Goal: Task Accomplishment & Management: Use online tool/utility

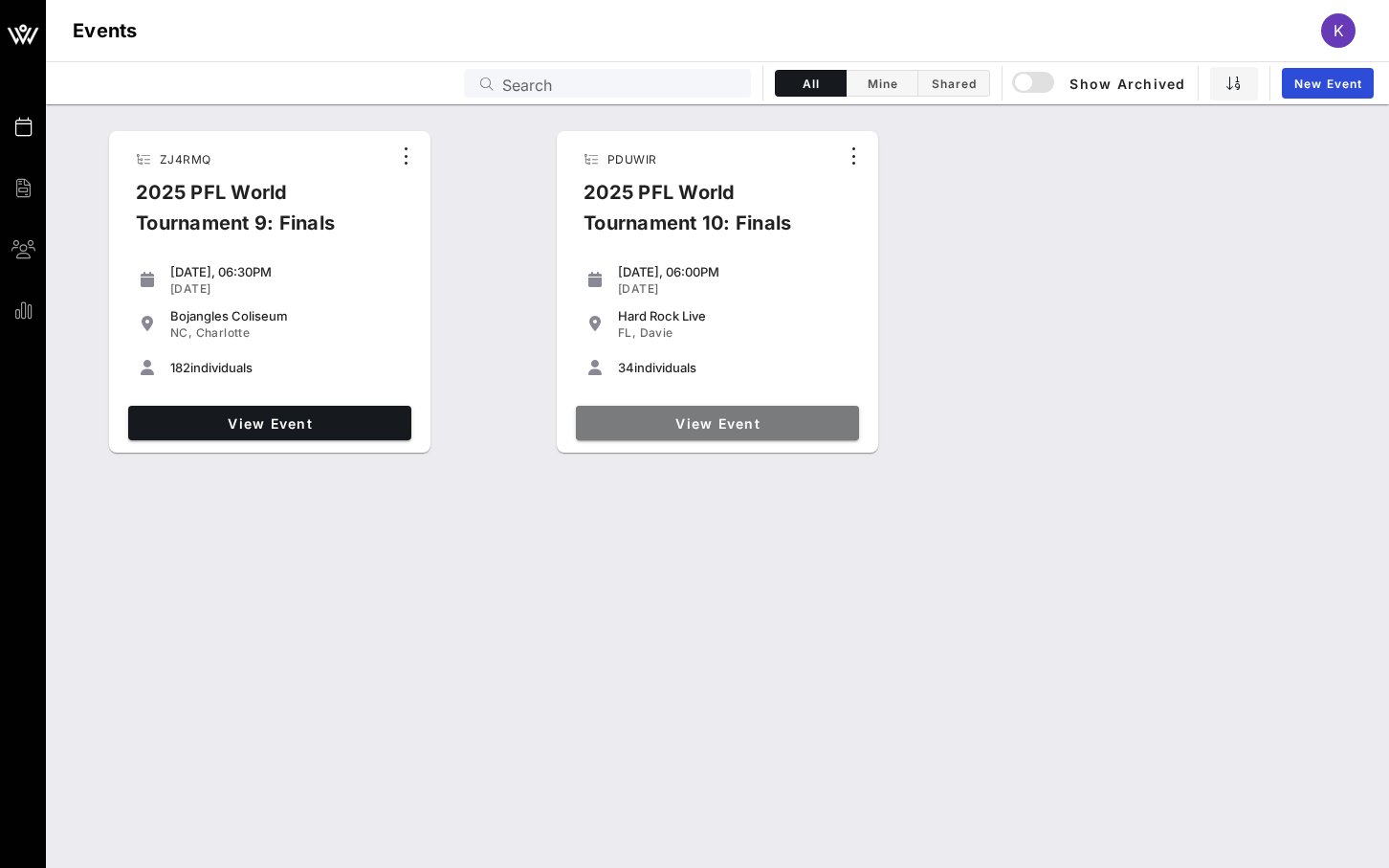
click at [693, 417] on span "View Event" at bounding box center [717, 423] width 268 height 17
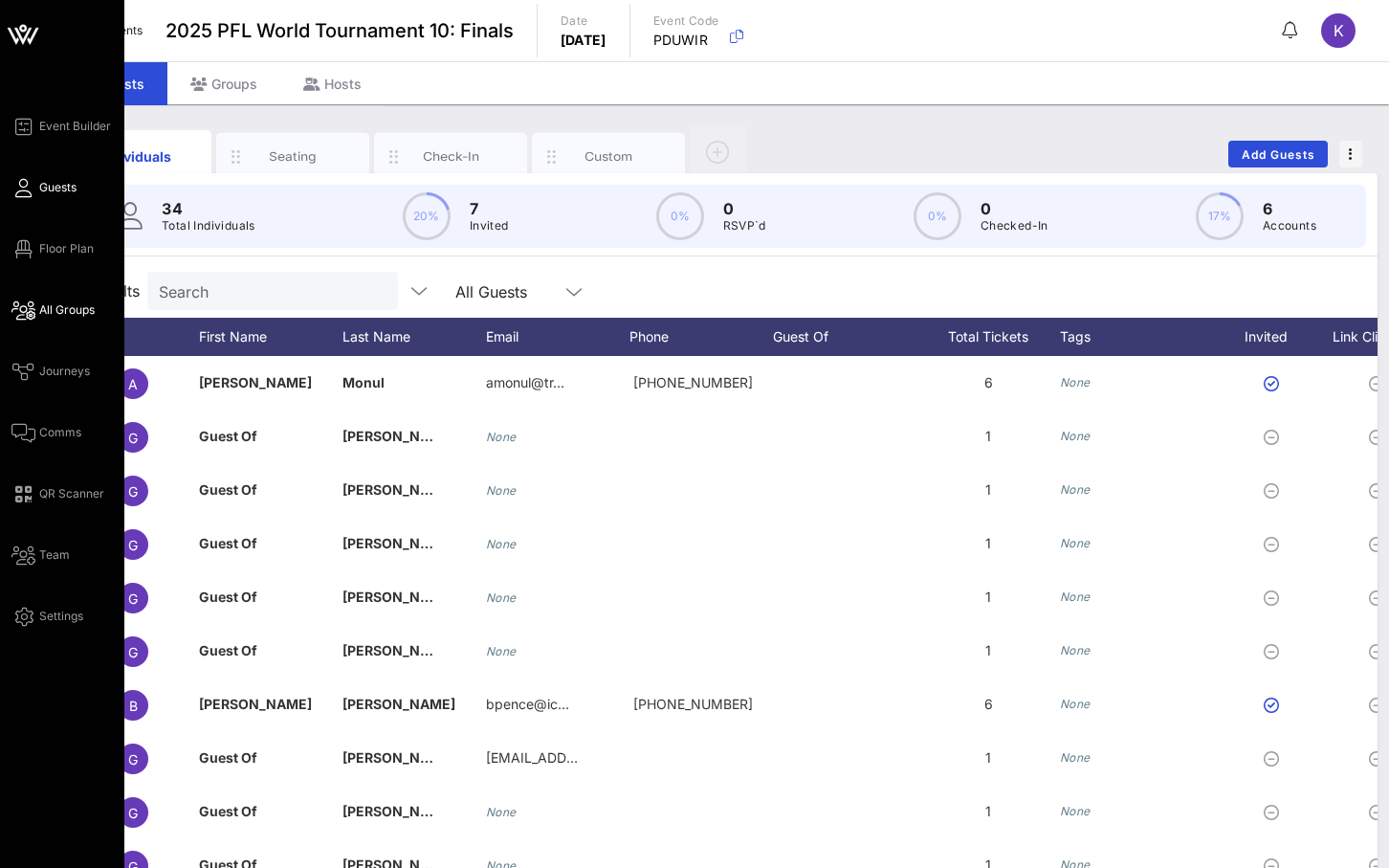
click at [85, 312] on span "All Groups" at bounding box center [66, 310] width 56 height 18
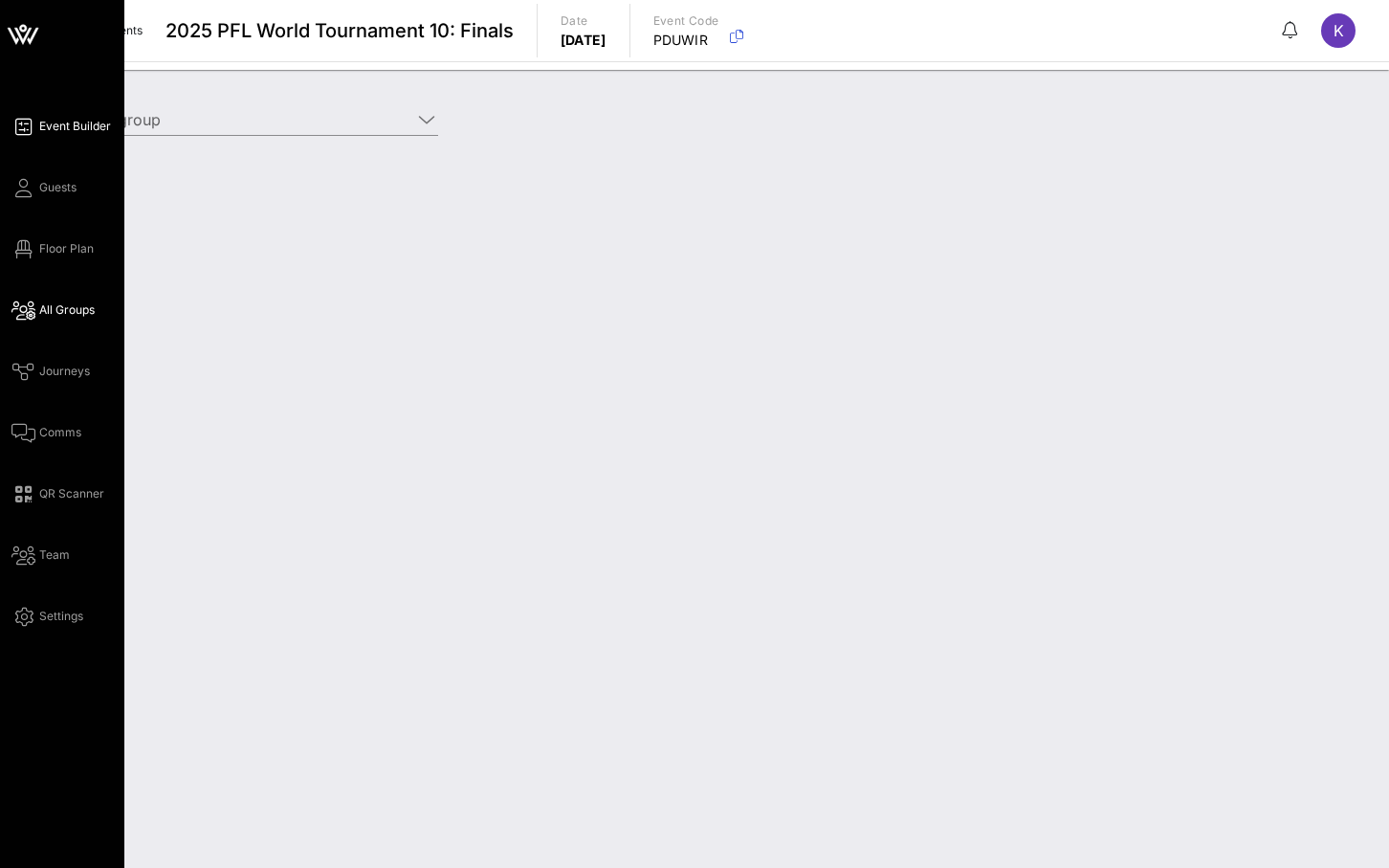
click at [75, 129] on span "Event Builder" at bounding box center [74, 126] width 71 height 18
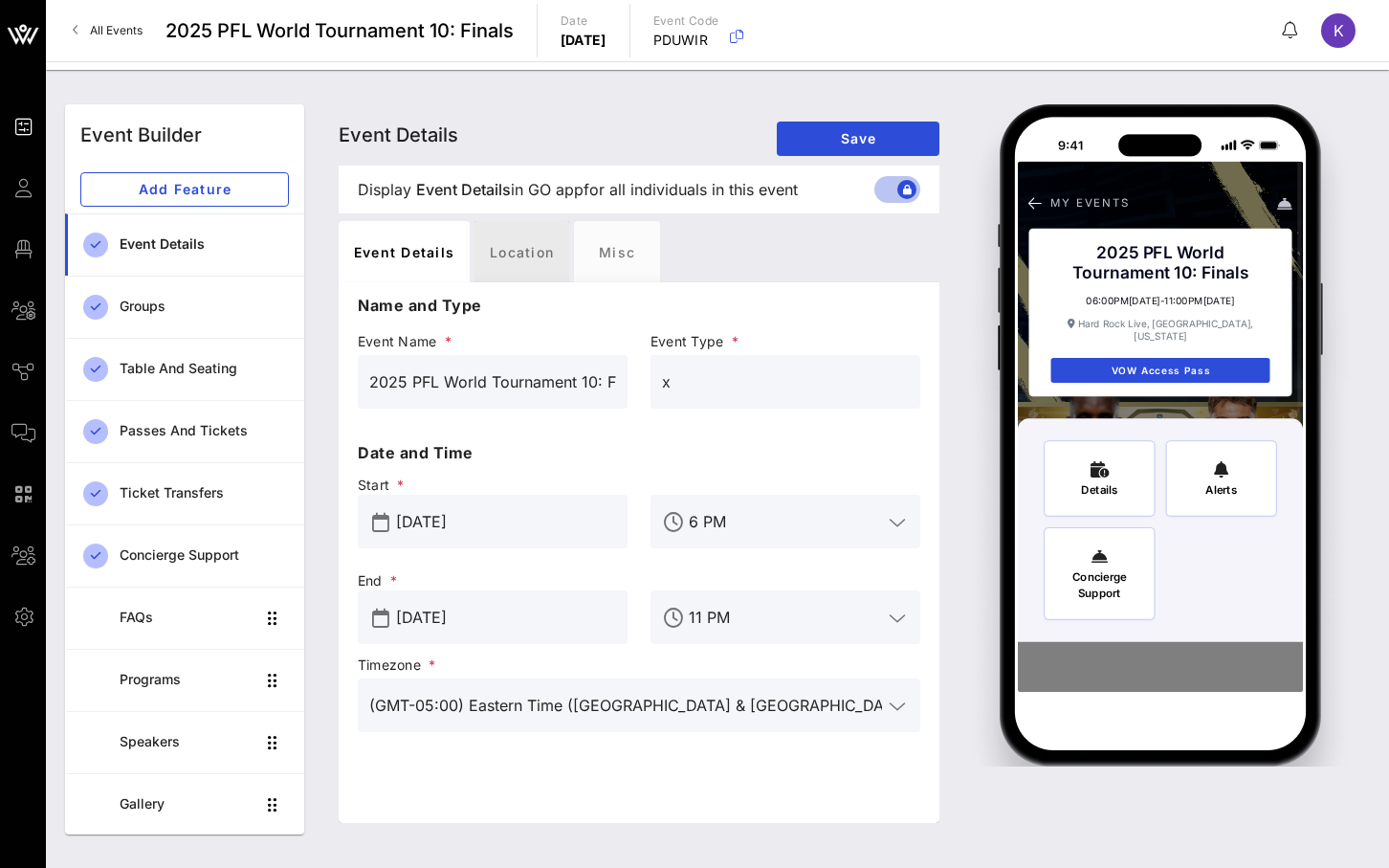
click at [518, 260] on div "Location" at bounding box center [521, 251] width 95 height 62
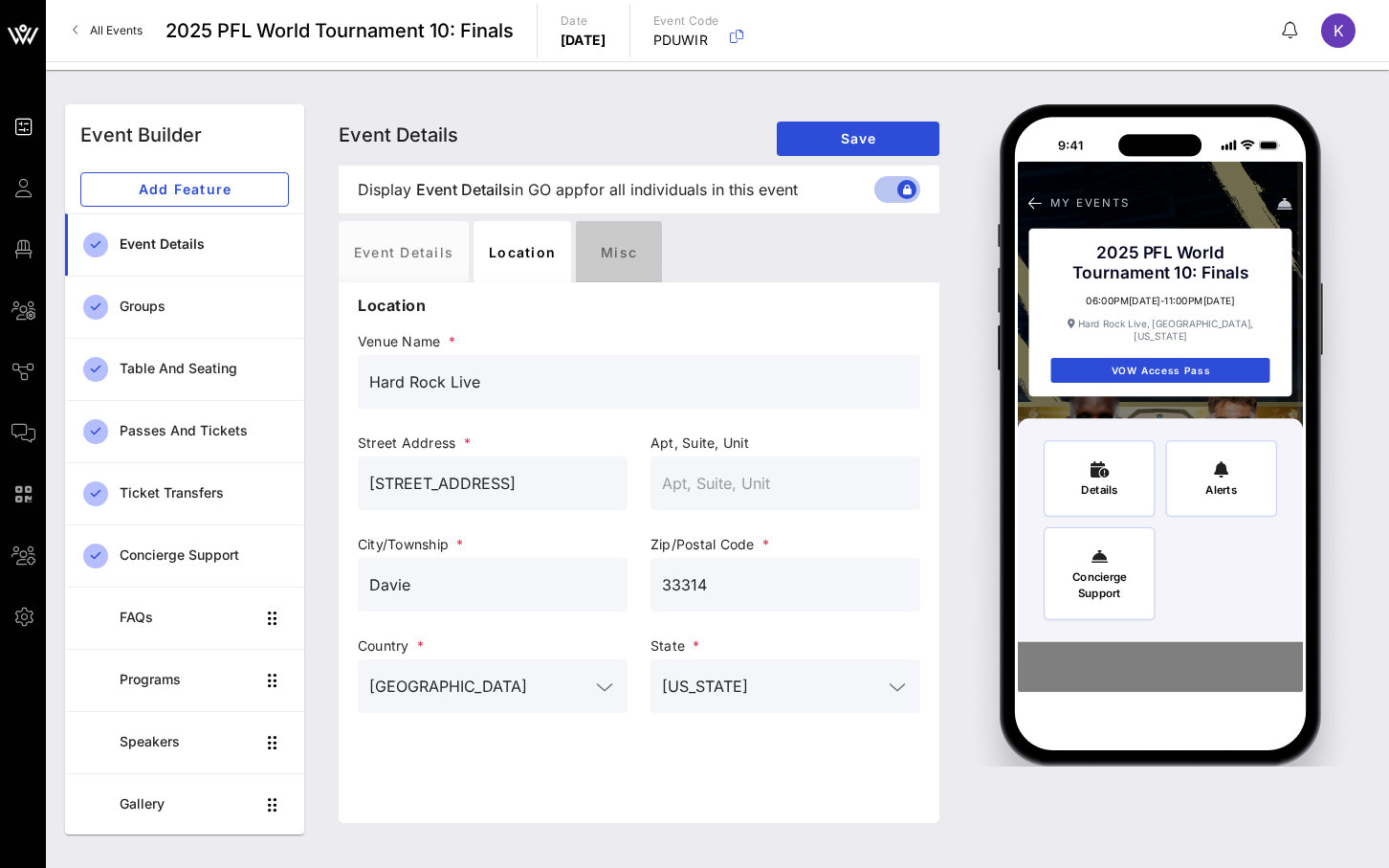
click at [639, 271] on div "Misc" at bounding box center [619, 251] width 86 height 62
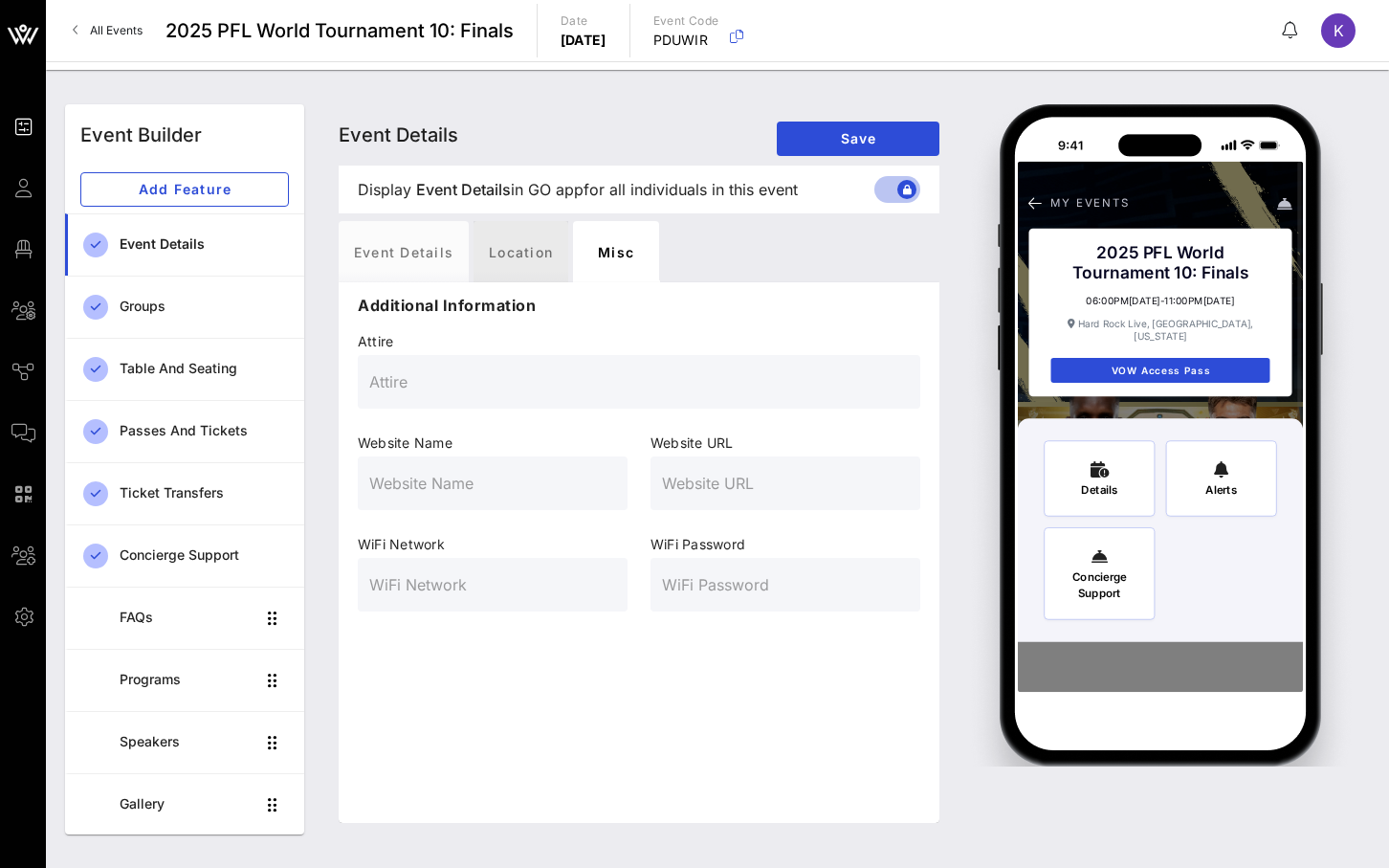
click at [520, 253] on div "Location" at bounding box center [521, 251] width 95 height 62
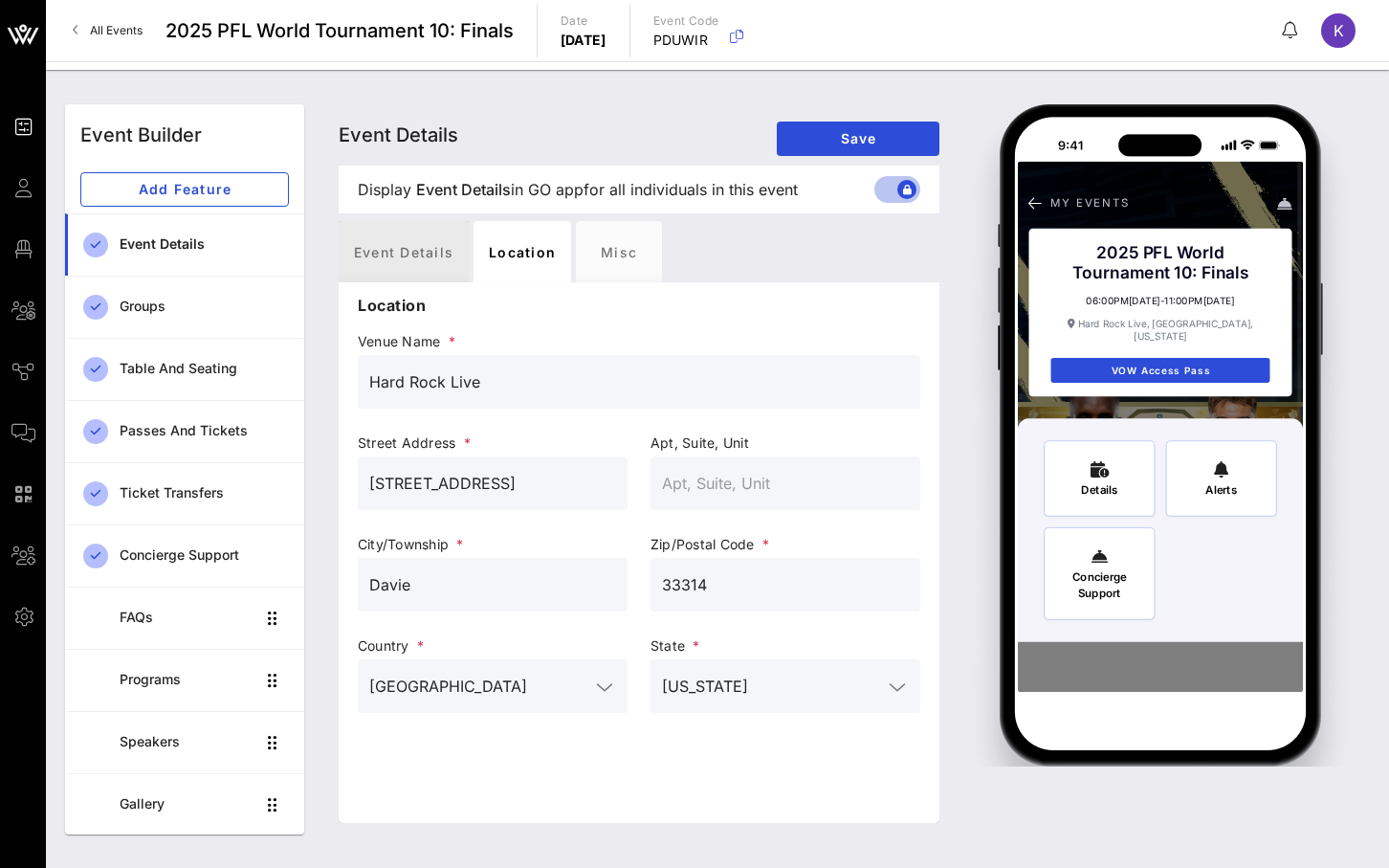
click at [398, 248] on div "Event Details" at bounding box center [403, 251] width 130 height 62
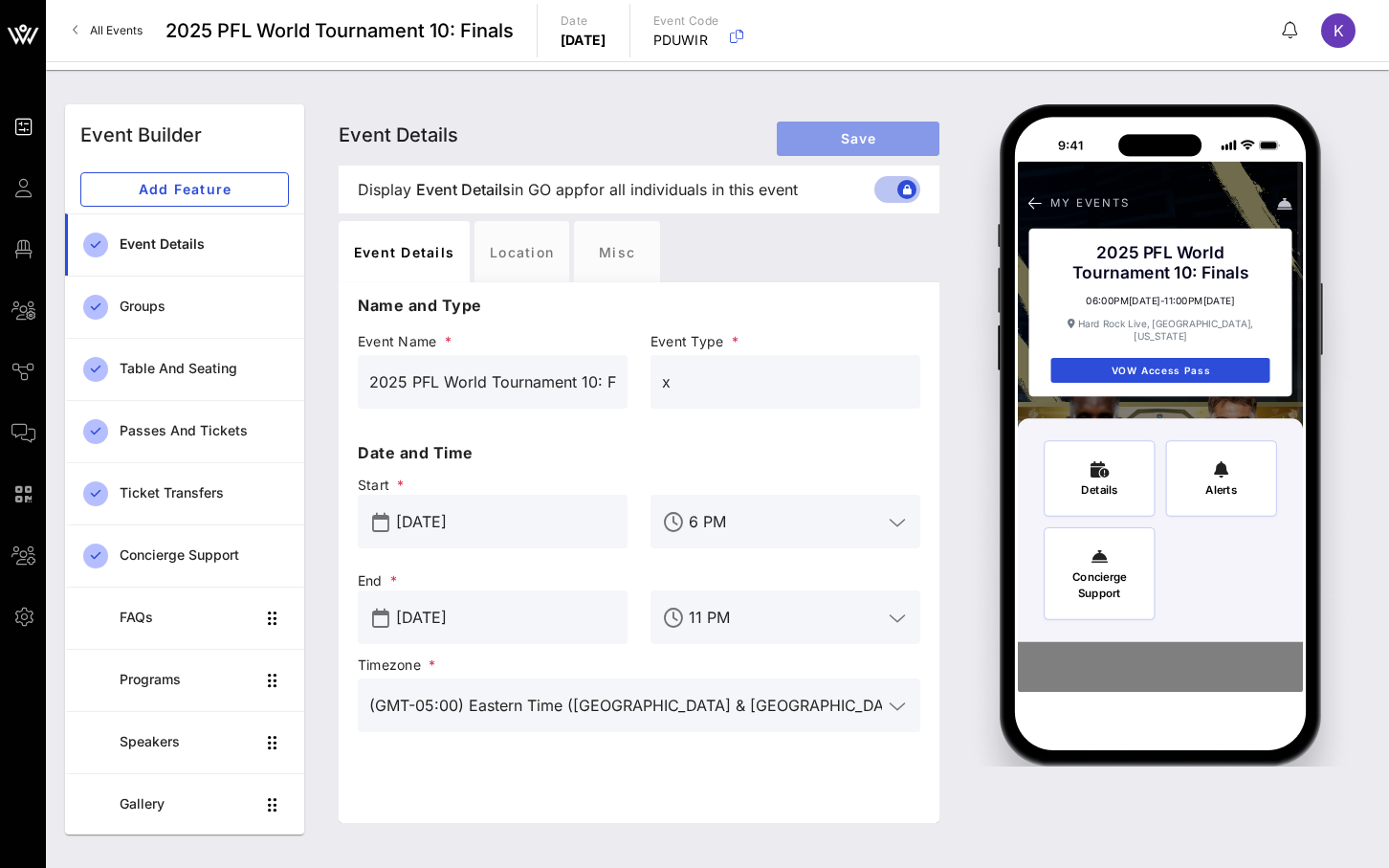
click at [855, 141] on span "Save" at bounding box center [857, 138] width 132 height 17
click at [513, 243] on div "Location" at bounding box center [521, 251] width 95 height 62
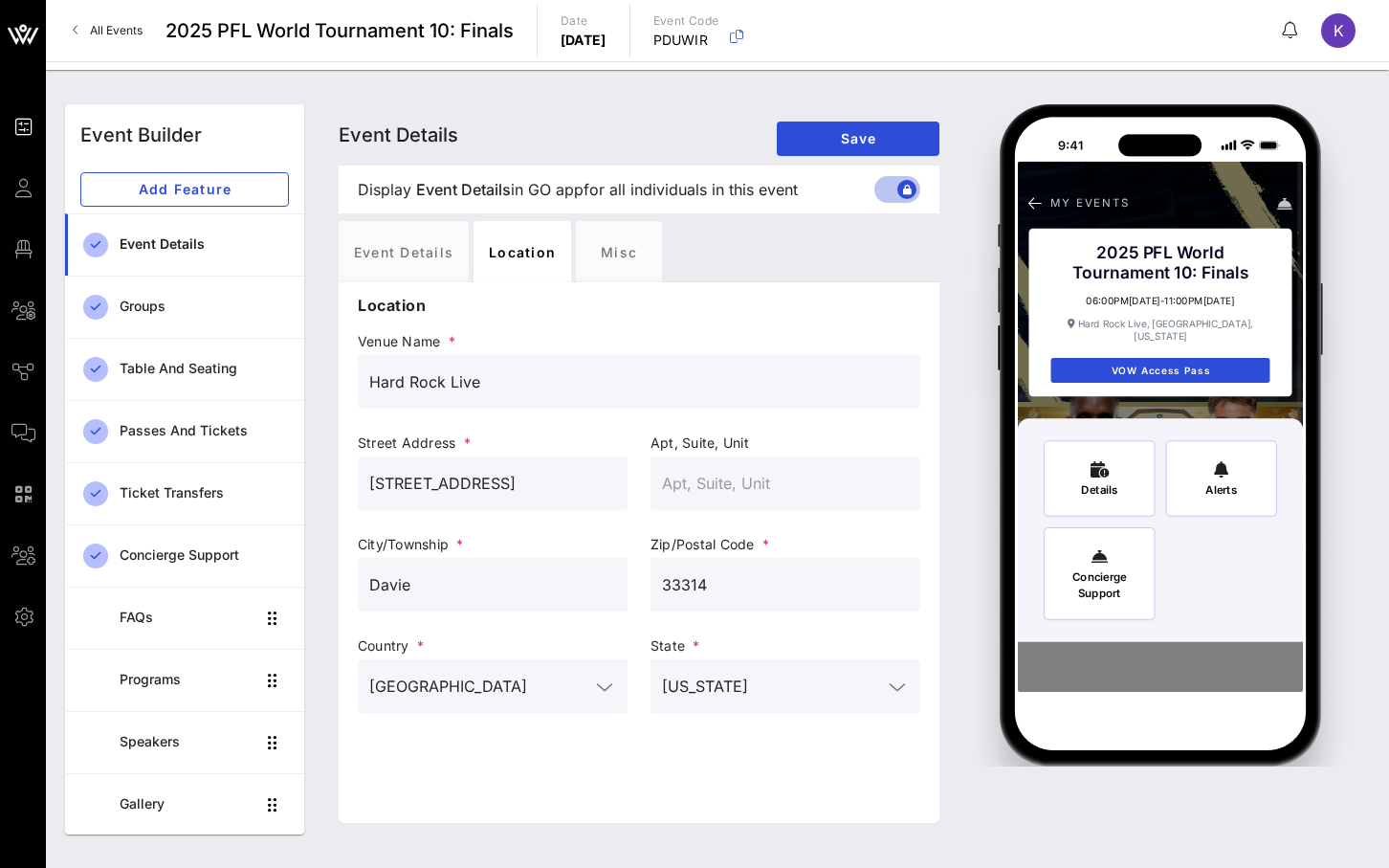
drag, startPoint x: 437, startPoint y: 593, endPoint x: 338, endPoint y: 591, distance: 99.0
click at [338, 591] on div "Event Details Event Details Event Details Save Display Event Details Event Deta…" at bounding box center [639, 469] width 624 height 730
click at [563, 777] on div "Name and Type Event Name * 2025 PFL World Tournament 10: Finals Event Type * x …" at bounding box center [638, 552] width 601 height 541
click at [163, 312] on div "Groups" at bounding box center [203, 306] width 169 height 17
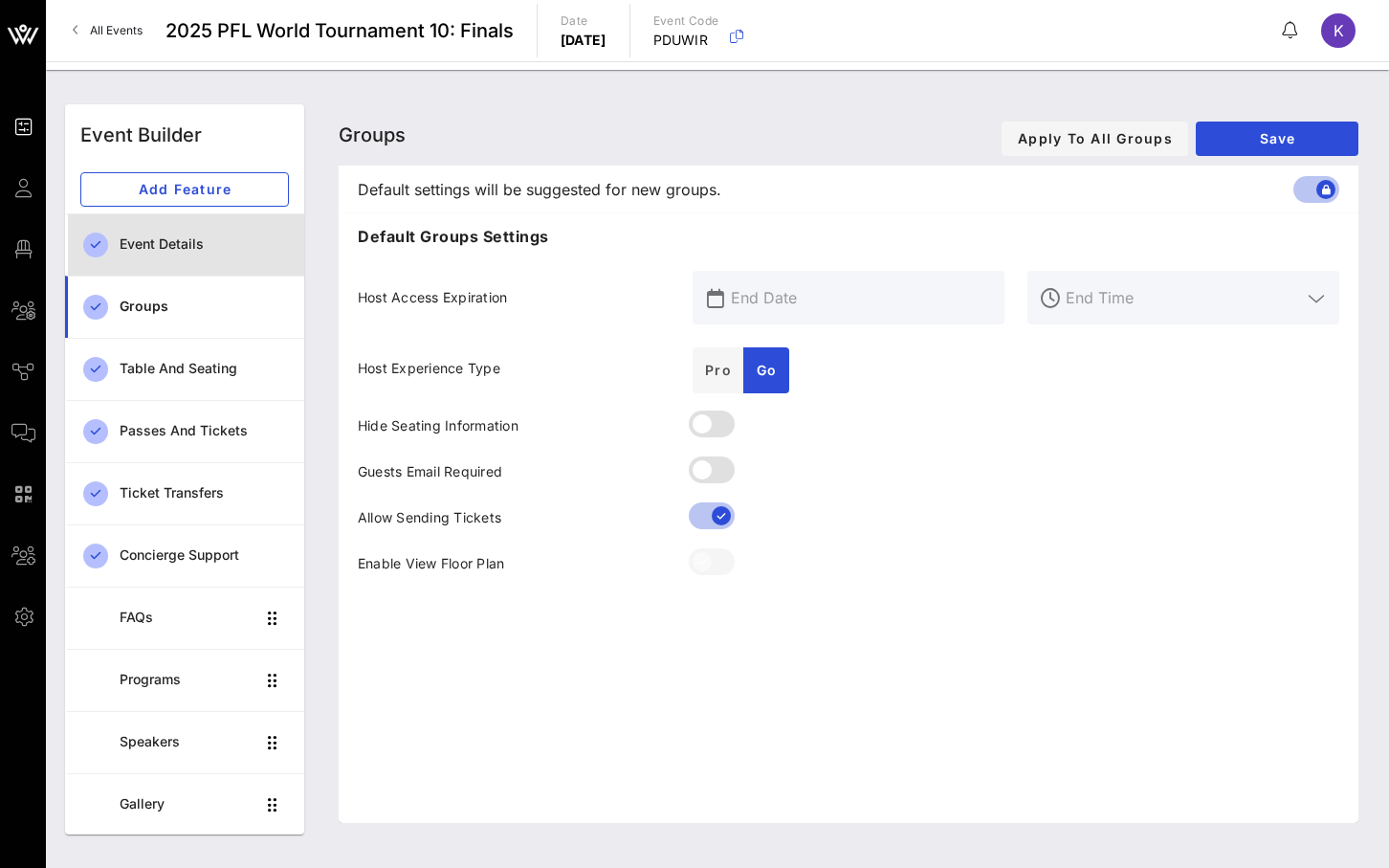
click at [223, 262] on div "Event Details" at bounding box center [203, 244] width 169 height 39
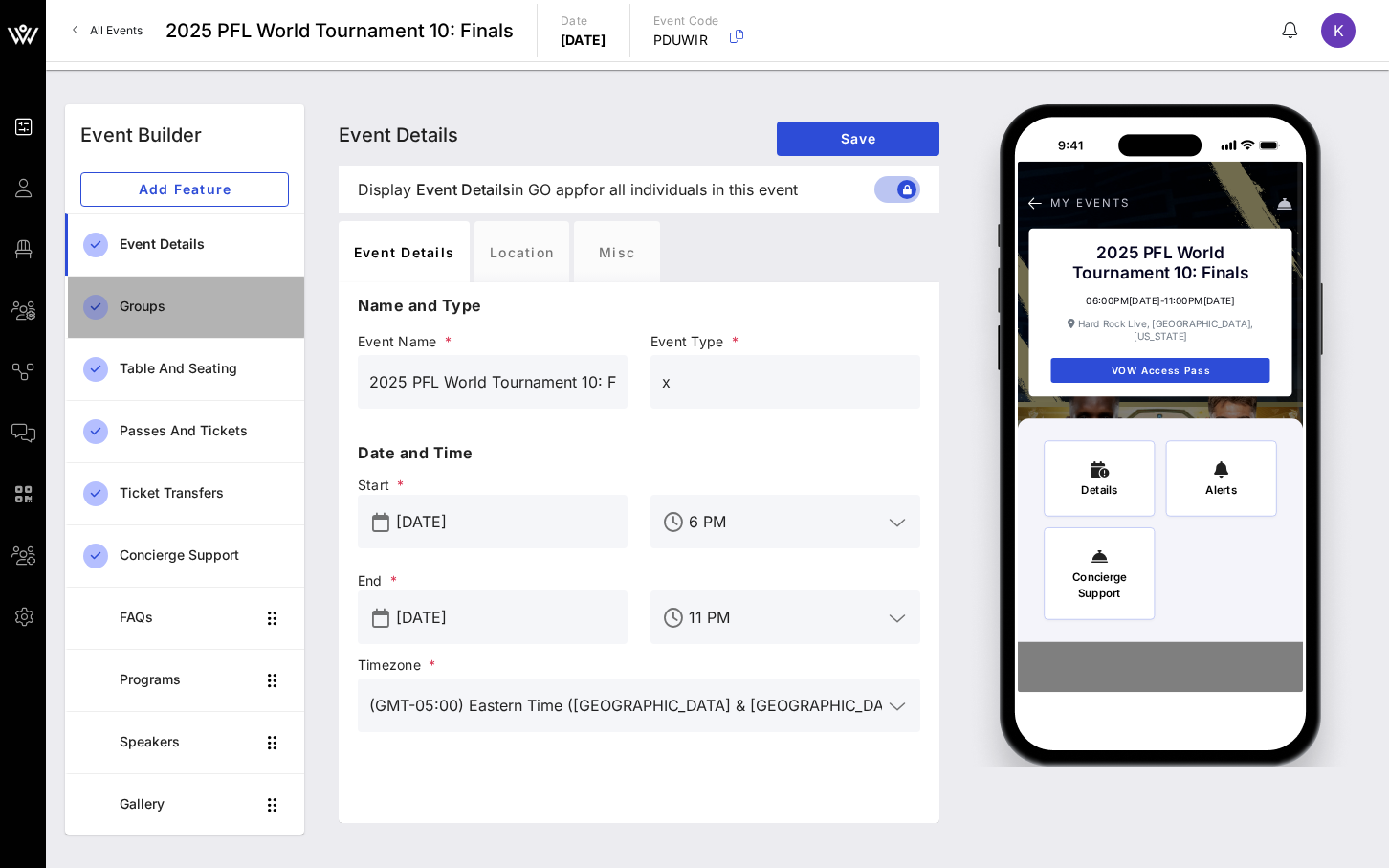
click at [221, 300] on div "Groups" at bounding box center [203, 306] width 169 height 17
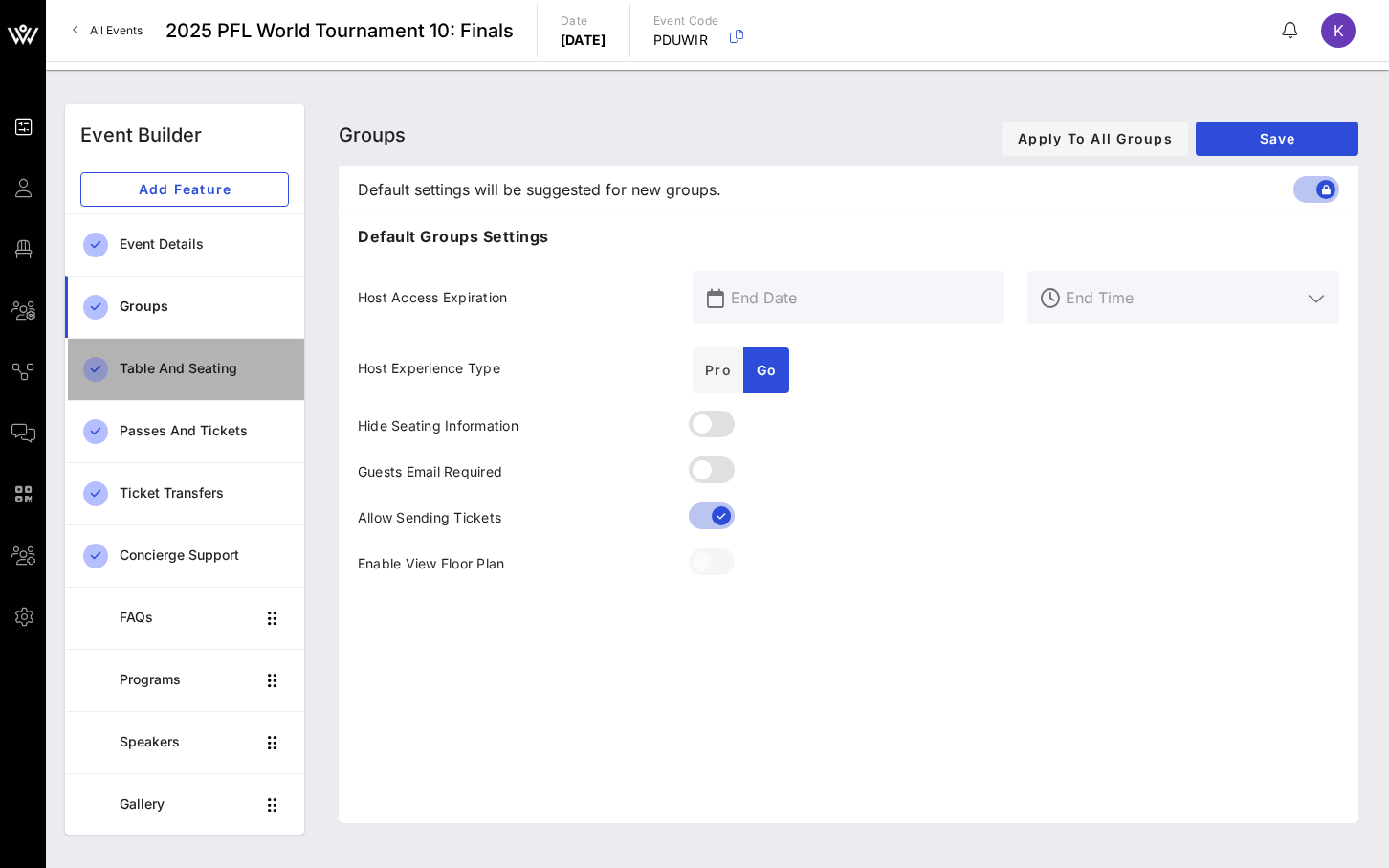
click at [218, 361] on div "Table and Seating" at bounding box center [203, 369] width 169 height 17
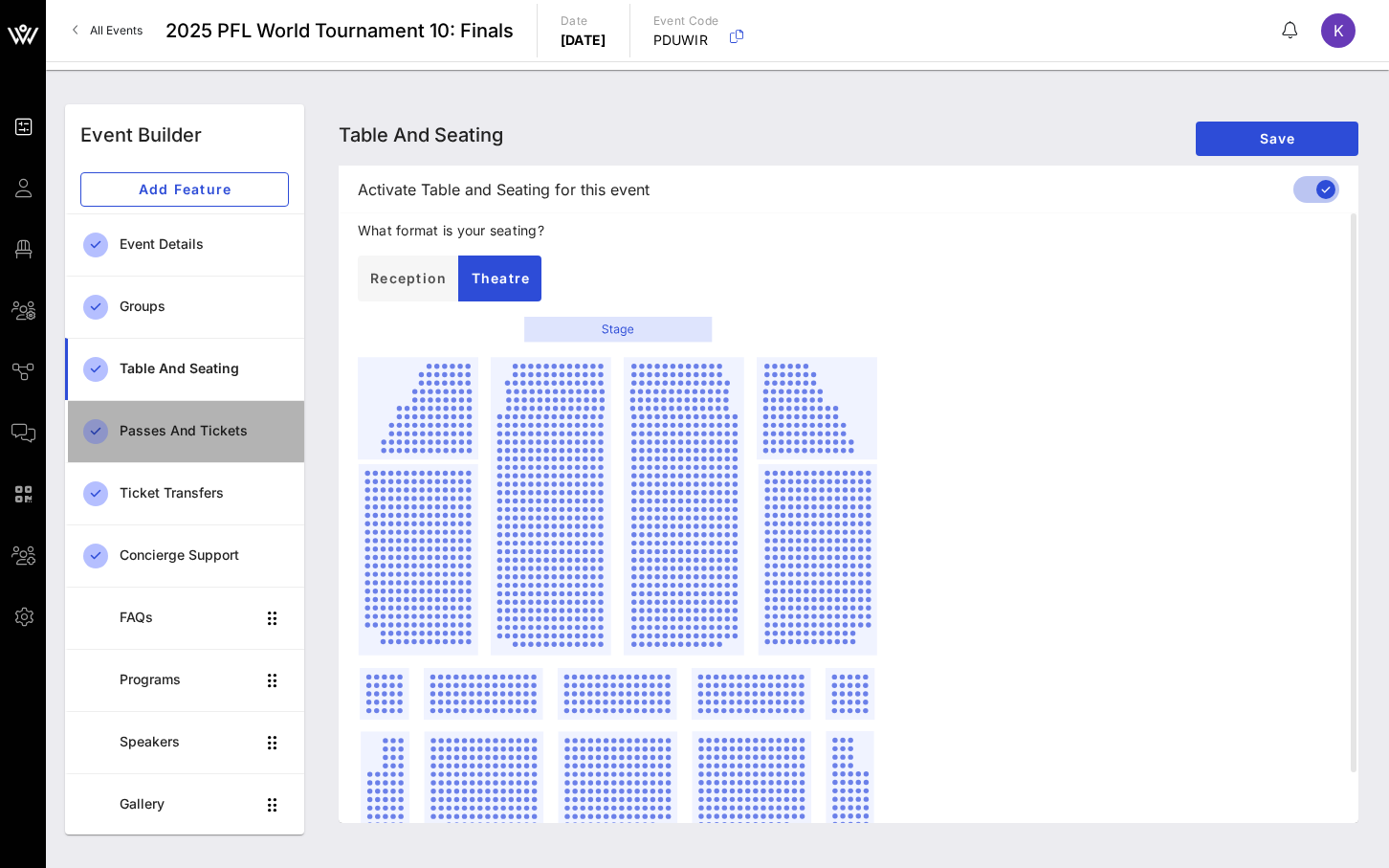
click at [208, 417] on div "Passes and Tickets" at bounding box center [203, 431] width 169 height 39
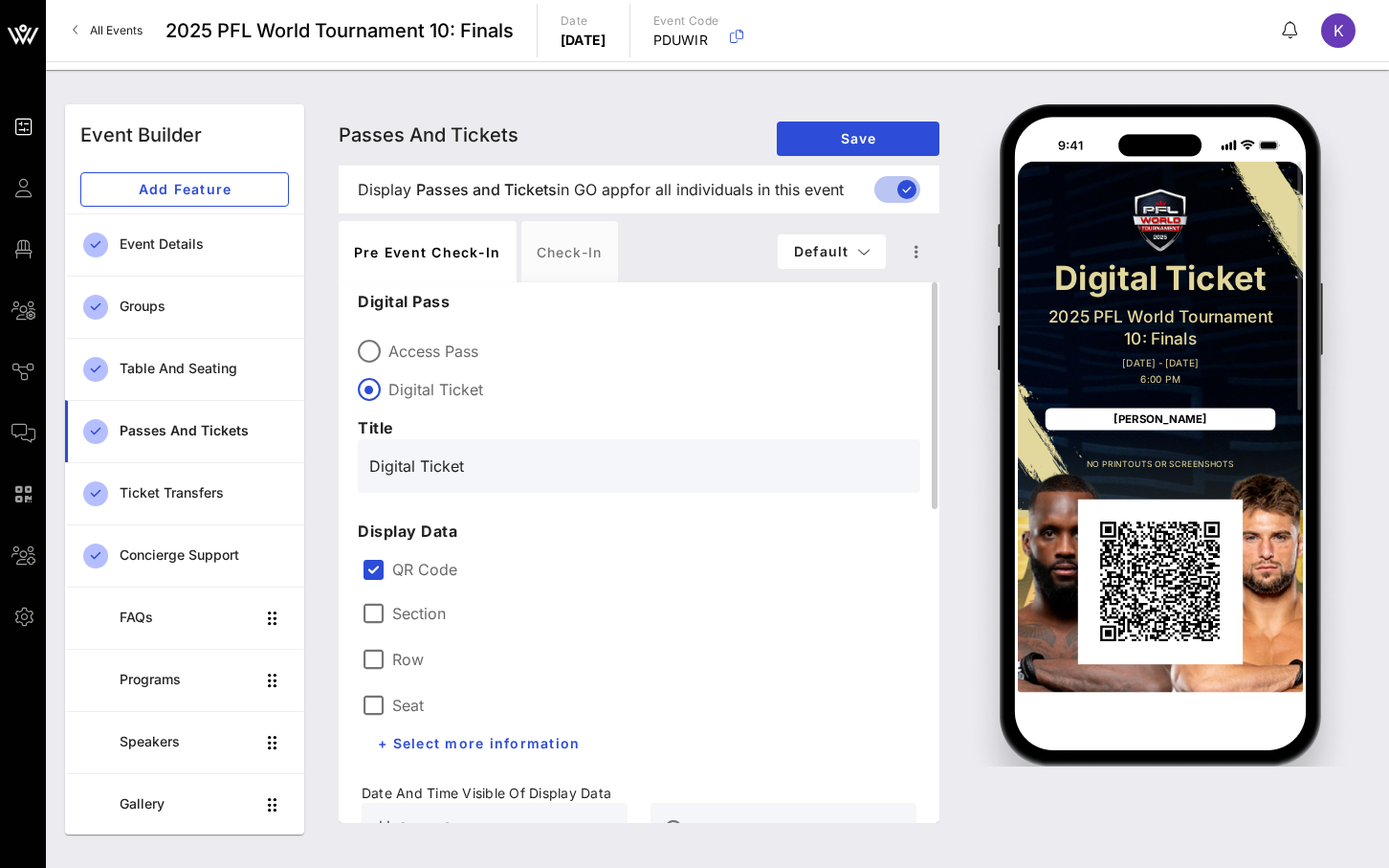
click at [433, 364] on div "Access Pass Digital Ticket" at bounding box center [639, 367] width 563 height 68
click at [436, 355] on label "Access Pass" at bounding box center [654, 351] width 532 height 20
type input "Access Pass"
click at [560, 266] on div "Check-in" at bounding box center [569, 251] width 97 height 62
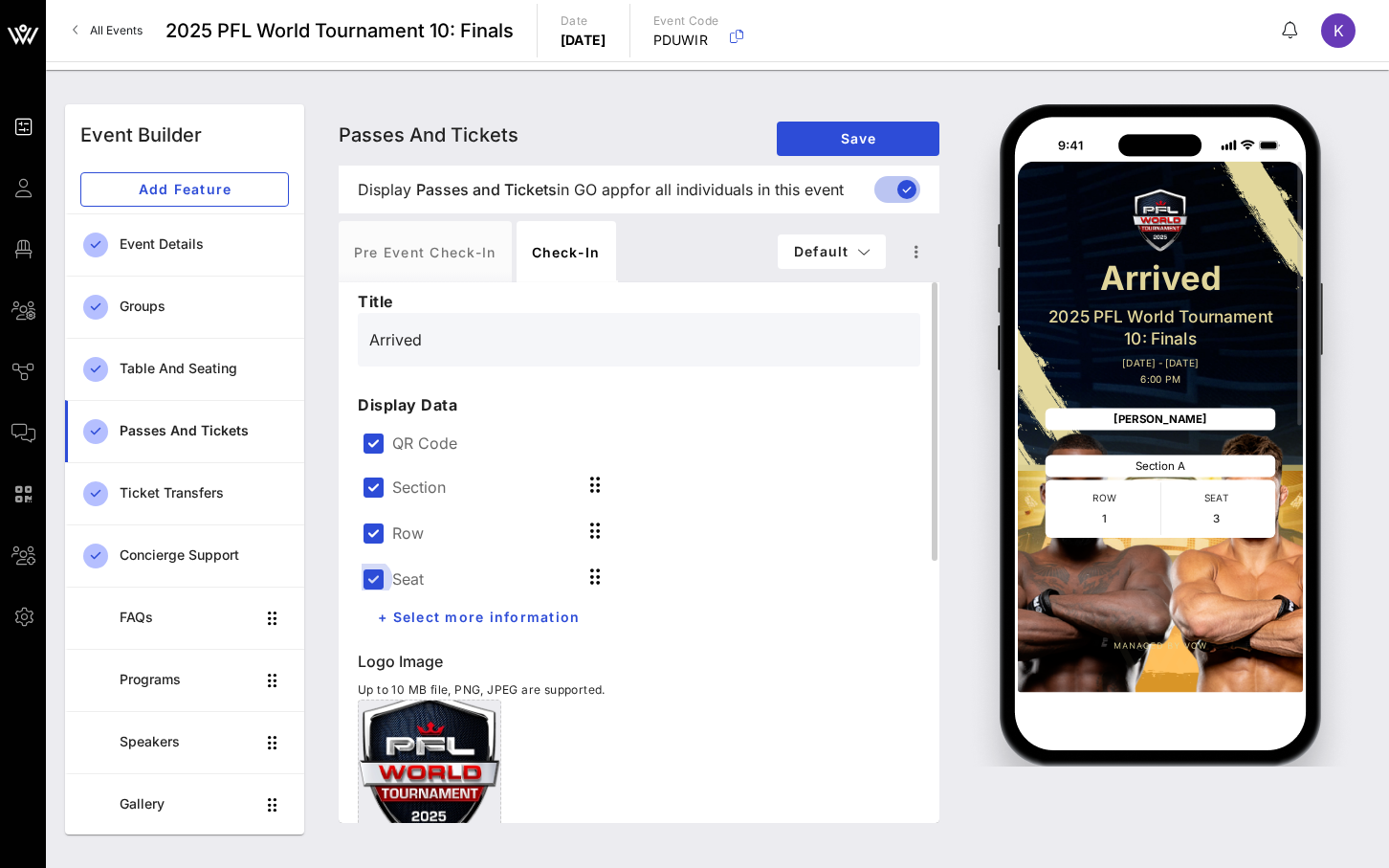
click at [384, 585] on div at bounding box center [372, 579] width 32 height 32
click at [384, 533] on div at bounding box center [372, 533] width 32 height 32
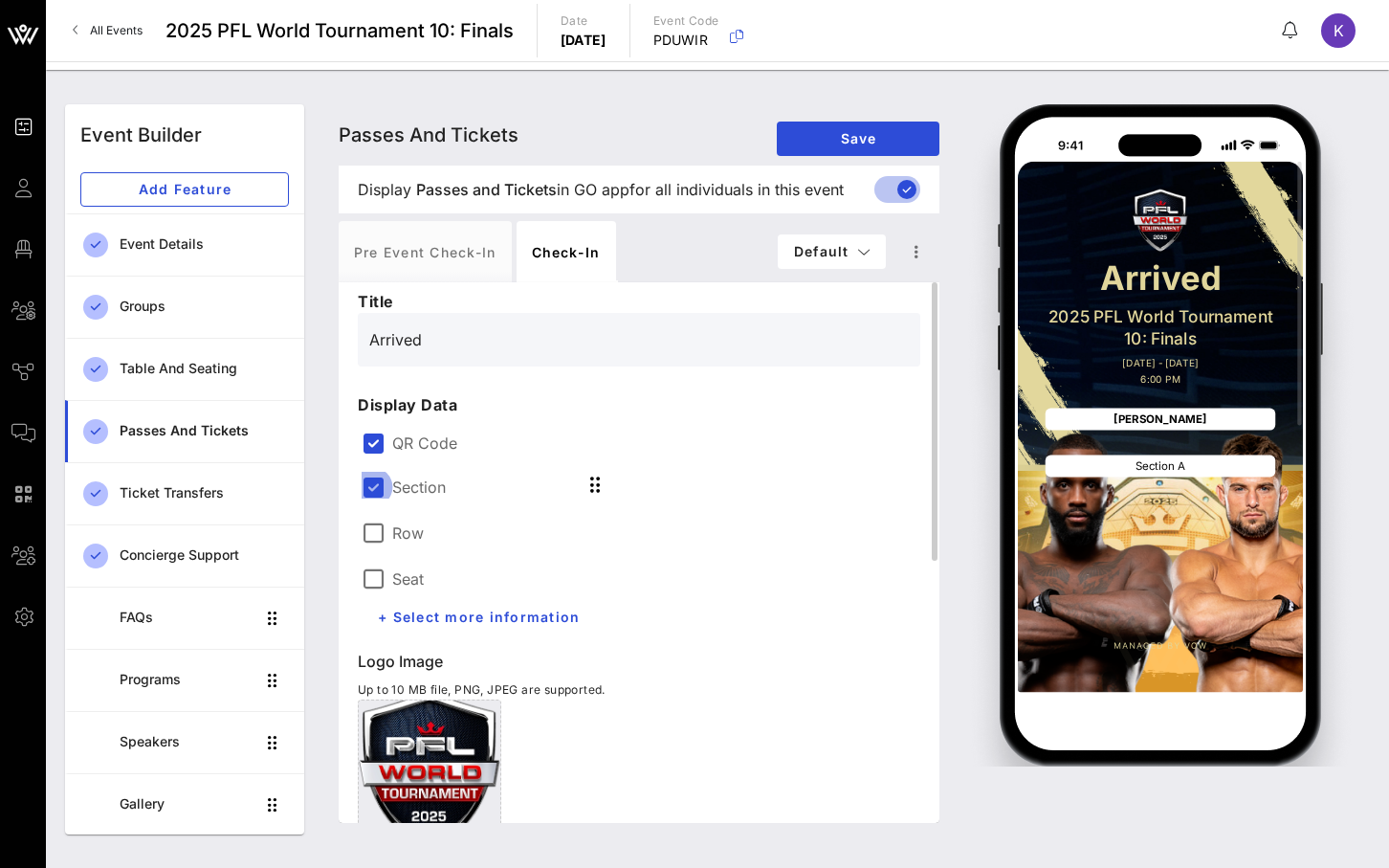
click at [376, 484] on div at bounding box center [372, 487] width 32 height 32
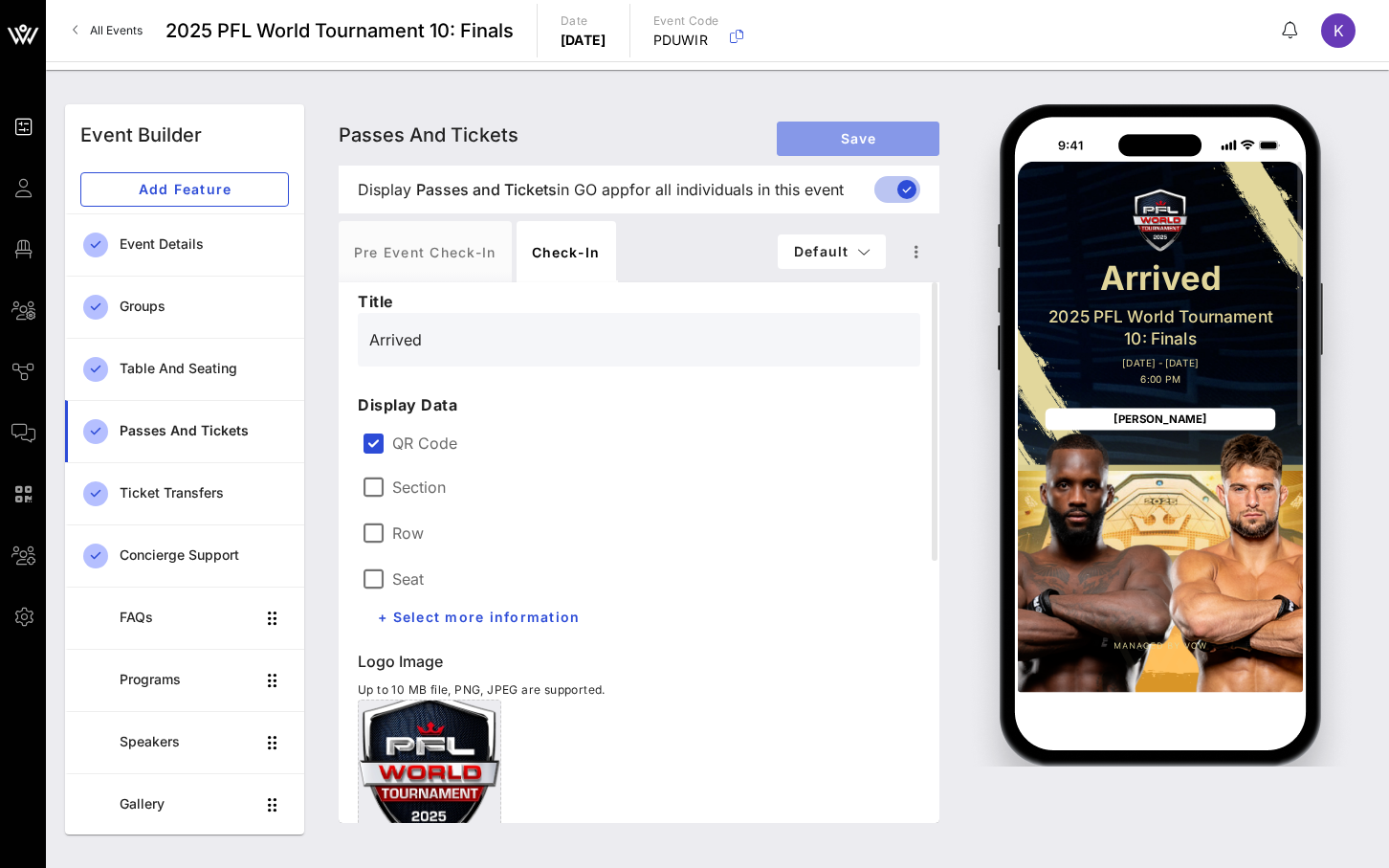
click at [865, 131] on span "Save" at bounding box center [857, 138] width 132 height 17
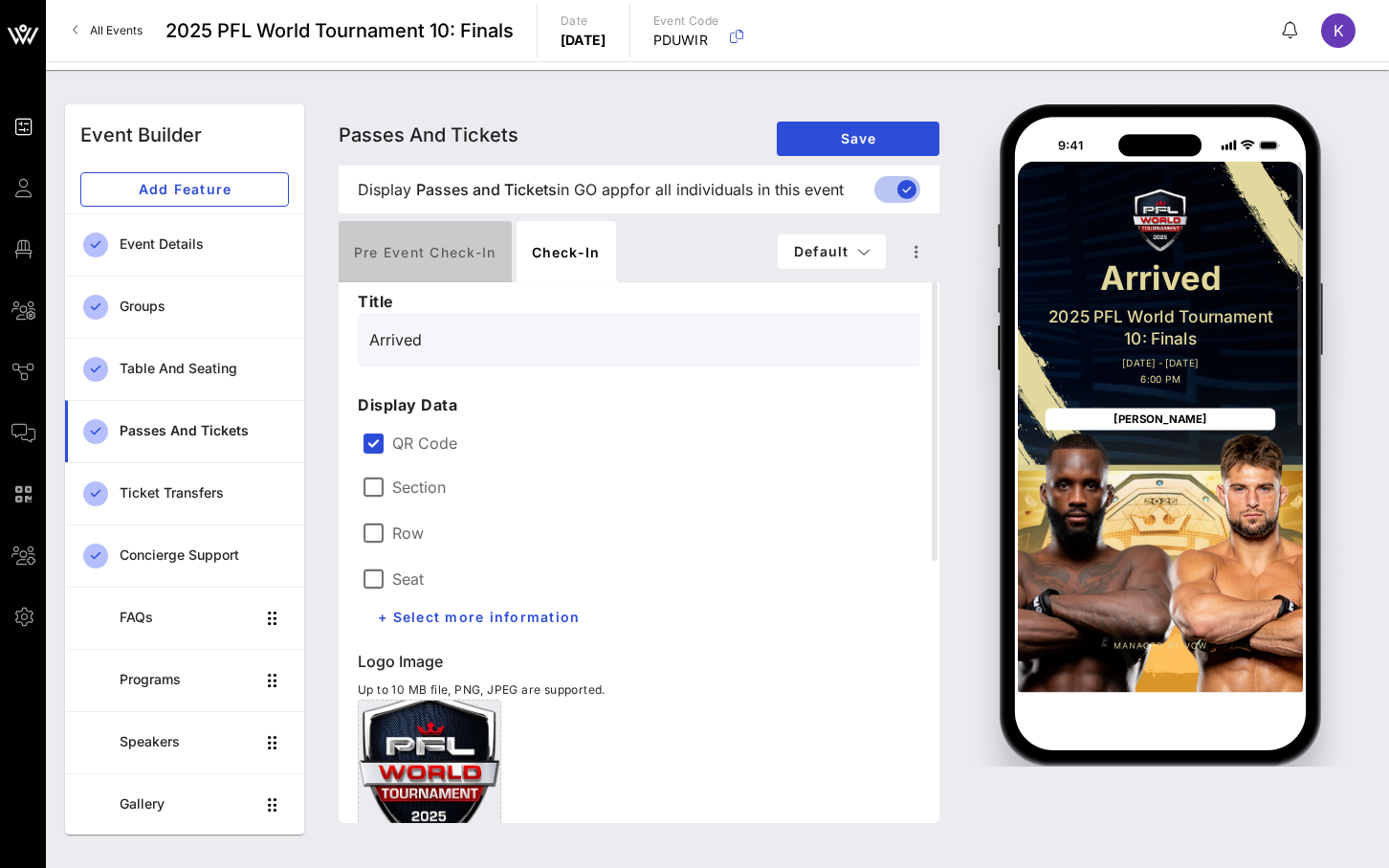
click at [427, 231] on div "Pre Event Check-in" at bounding box center [424, 251] width 173 height 62
type input "Access Pass"
type input "#2D23D7"
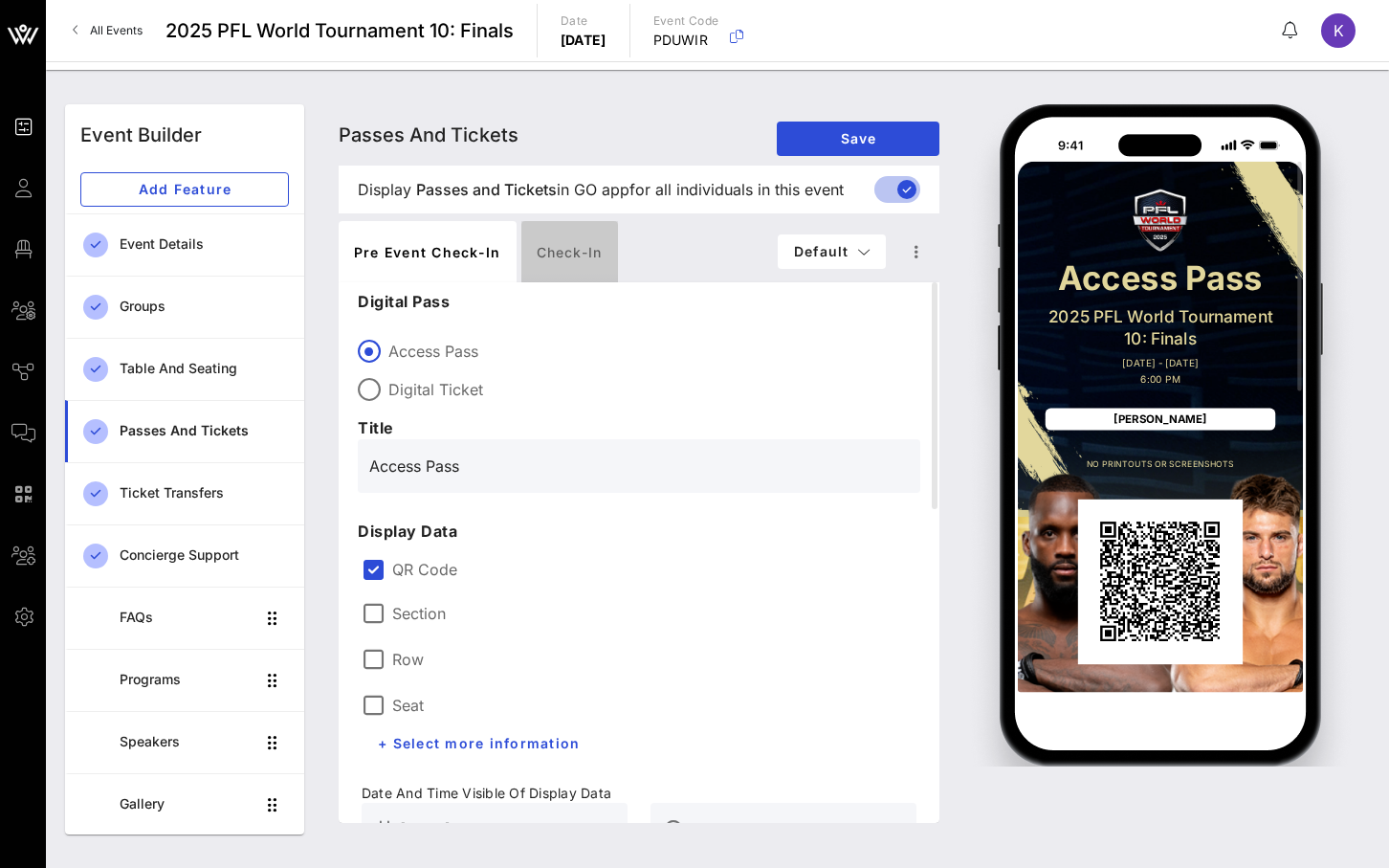
click at [584, 233] on div "Check-in" at bounding box center [569, 251] width 97 height 62
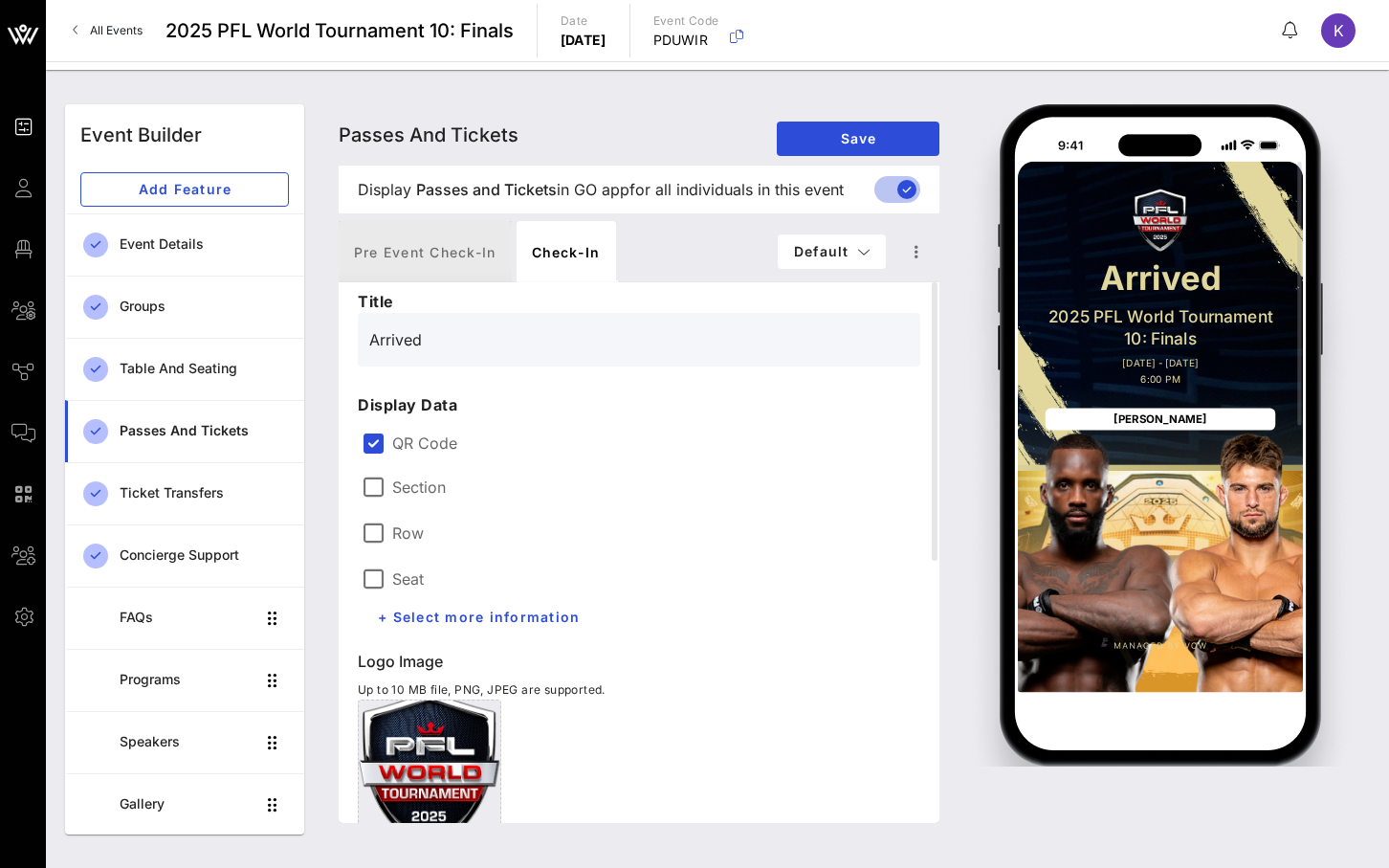
click at [458, 252] on div "Pre Event Check-in" at bounding box center [424, 251] width 173 height 62
type input "Access Pass"
type input "#2D23D7"
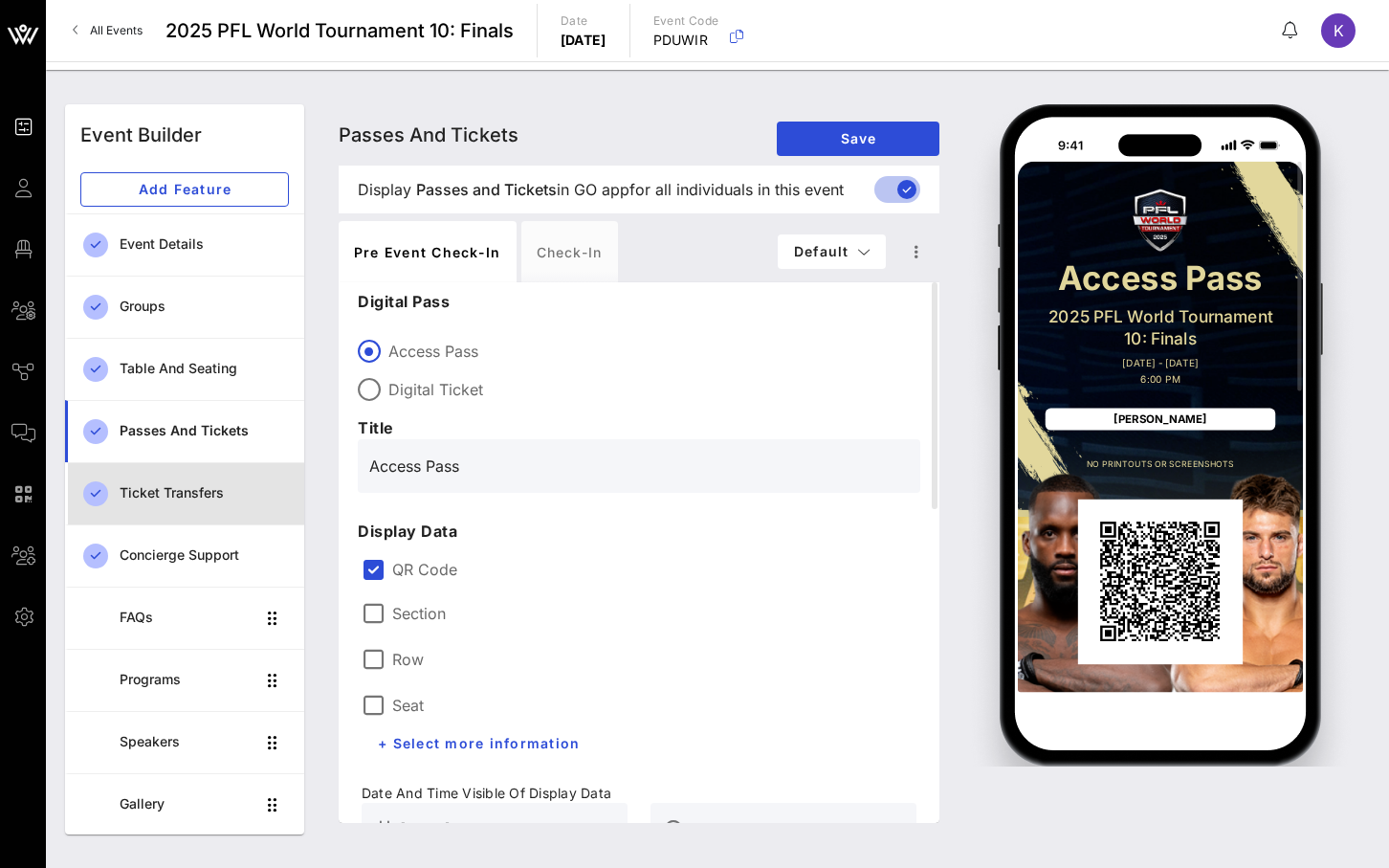
click at [164, 485] on div "Ticket Transfers" at bounding box center [203, 493] width 169 height 17
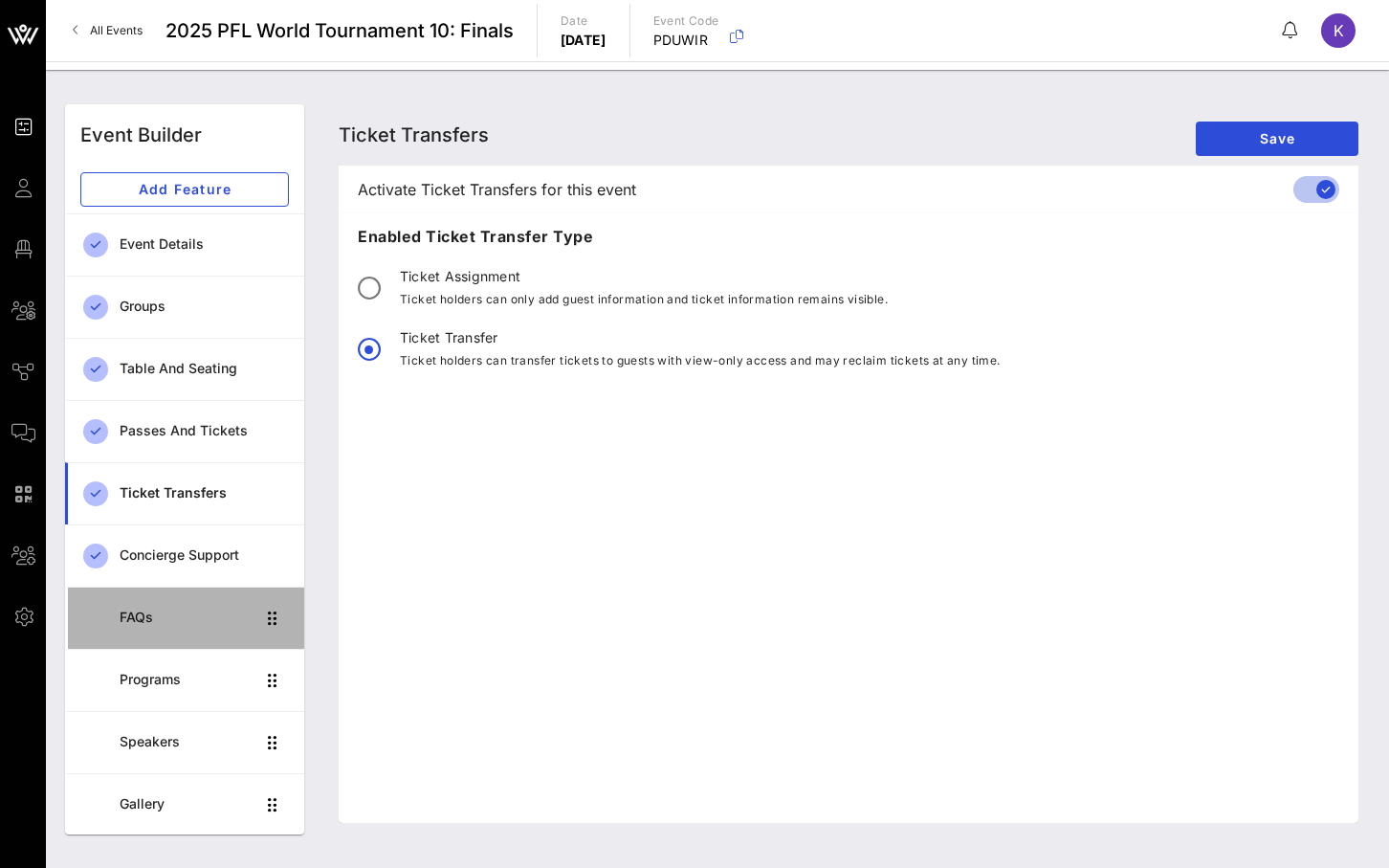
click at [179, 588] on link "FAQs" at bounding box center [185, 618] width 239 height 63
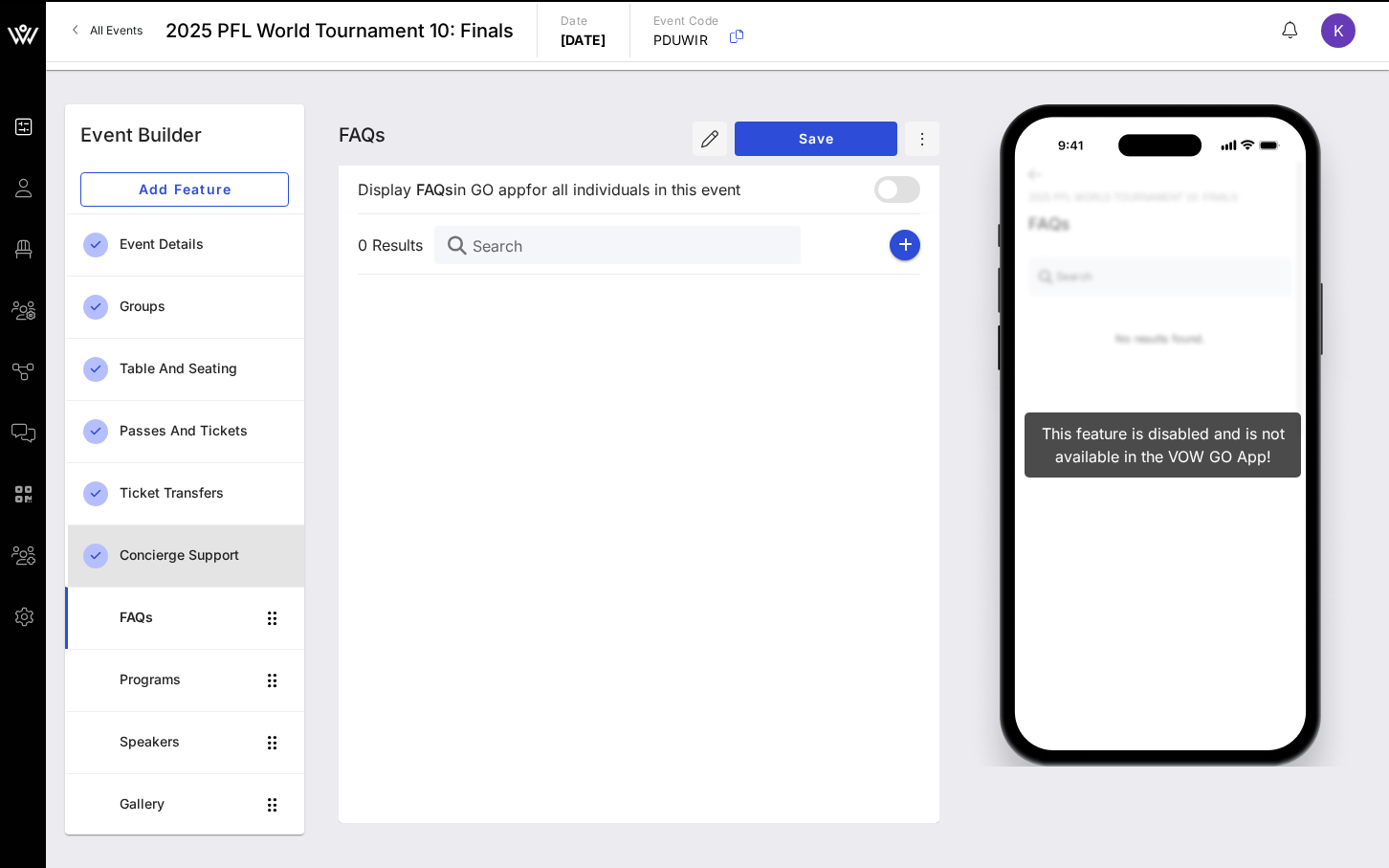
click at [183, 559] on div "Concierge Support" at bounding box center [203, 555] width 169 height 17
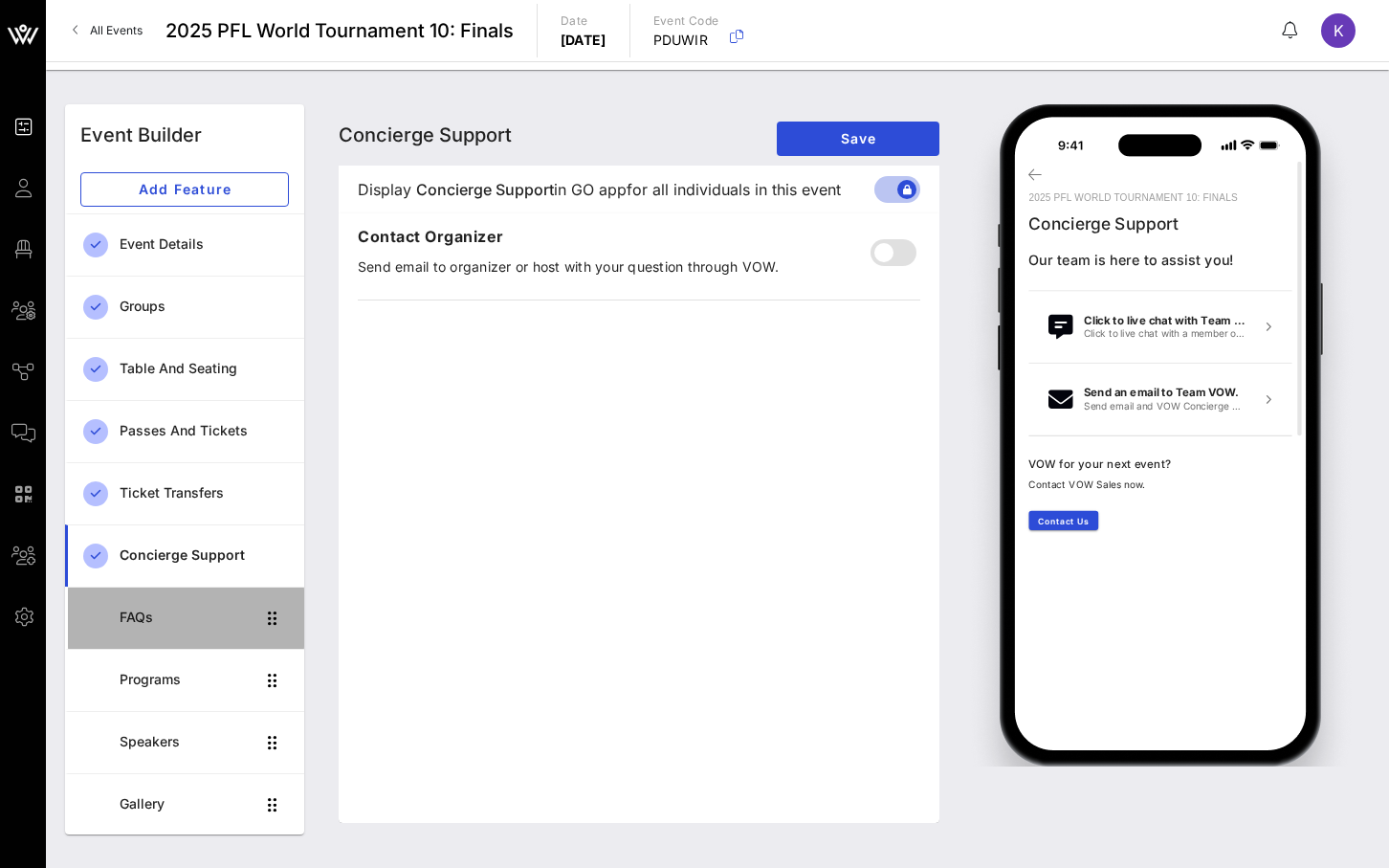
click at [149, 636] on div "FAQs" at bounding box center [187, 618] width 135 height 39
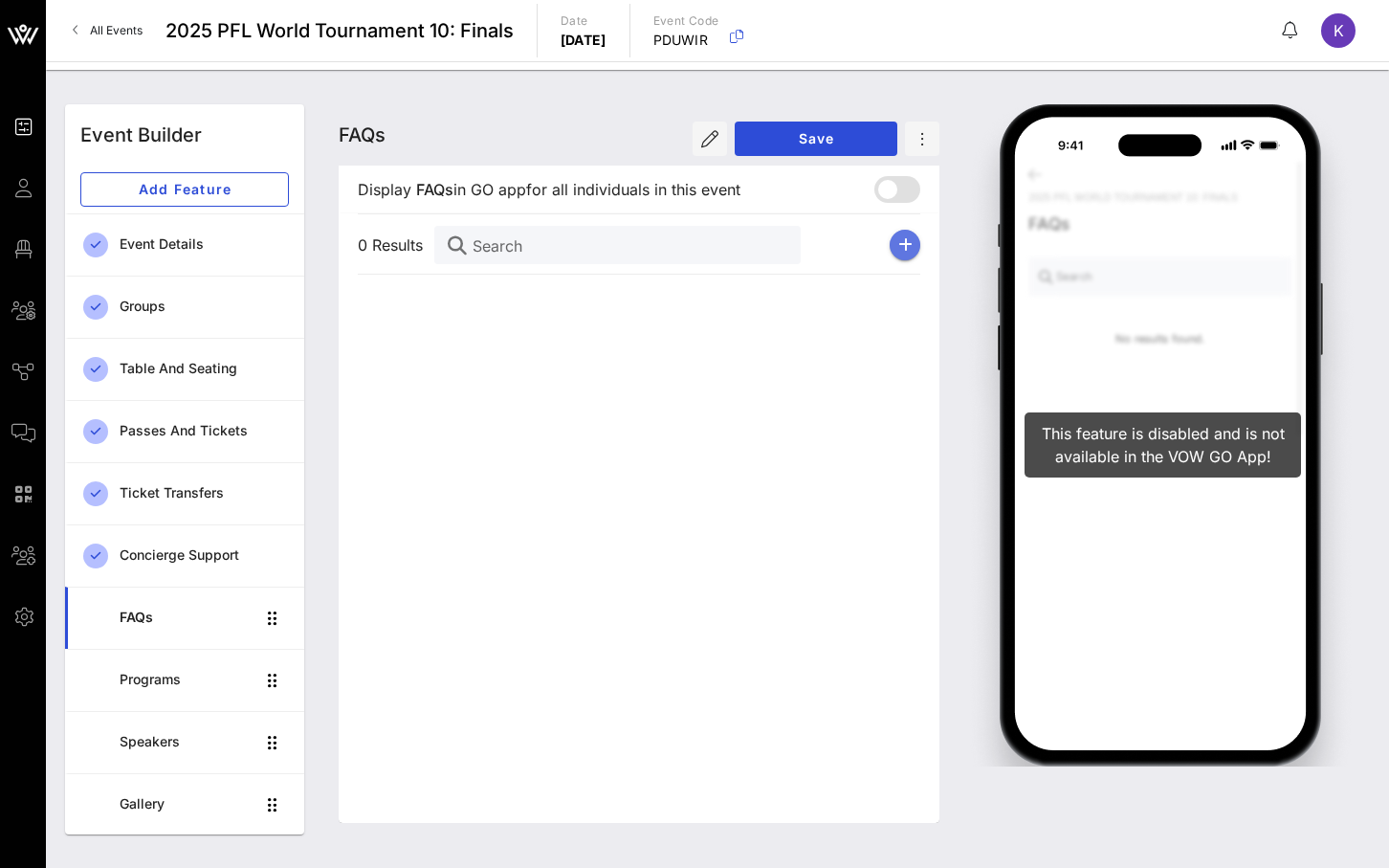
click at [908, 251] on button "button" at bounding box center [904, 244] width 30 height 30
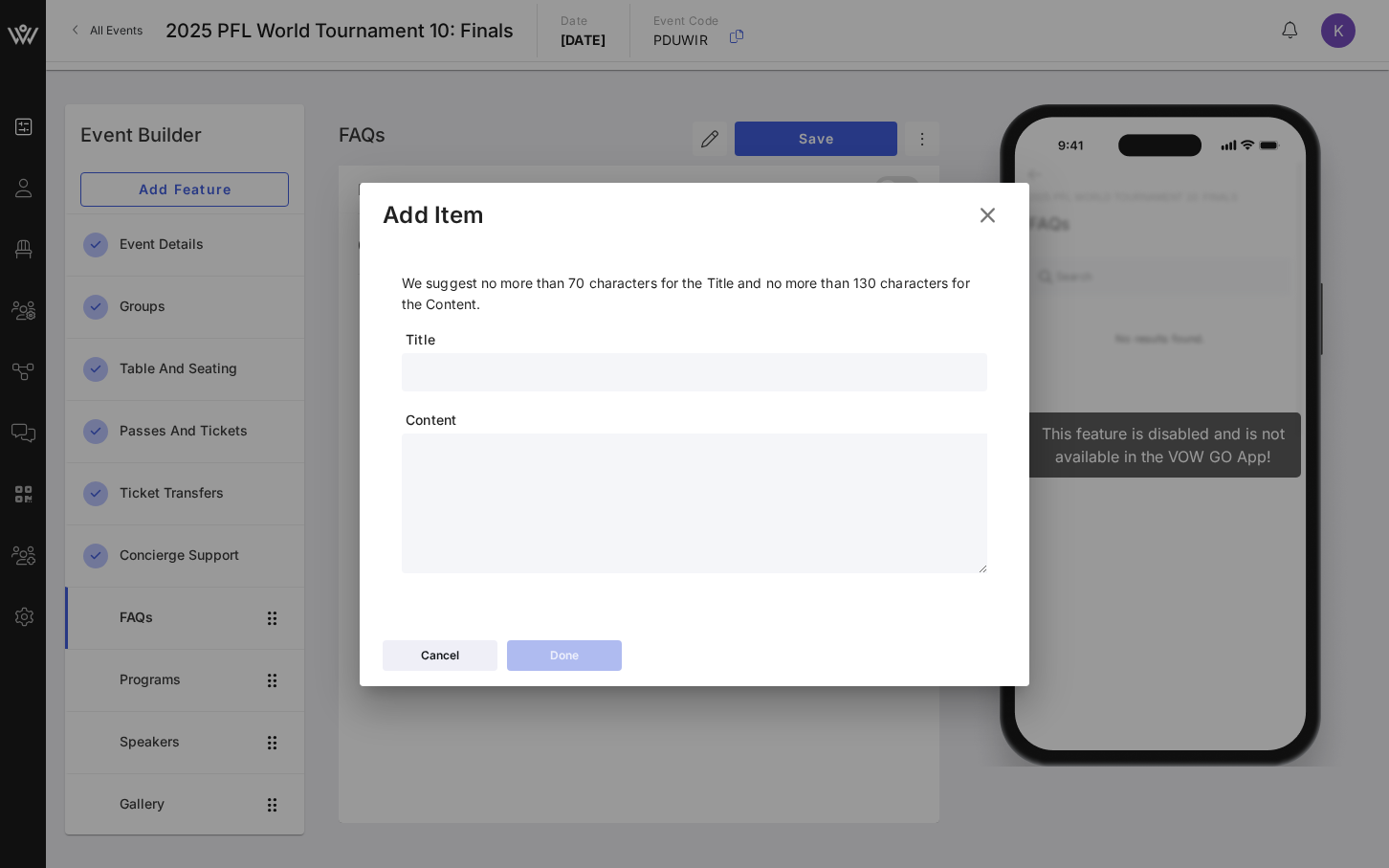
click at [518, 377] on input "text" at bounding box center [695, 371] width 563 height 24
click at [430, 374] on input "VIP Check in" at bounding box center [695, 371] width 563 height 24
drag, startPoint x: 416, startPoint y: 371, endPoint x: 583, endPoint y: 369, distance: 167.0
click at [583, 369] on input "VIP Check in" at bounding box center [695, 371] width 563 height 24
type input "Event Timing"
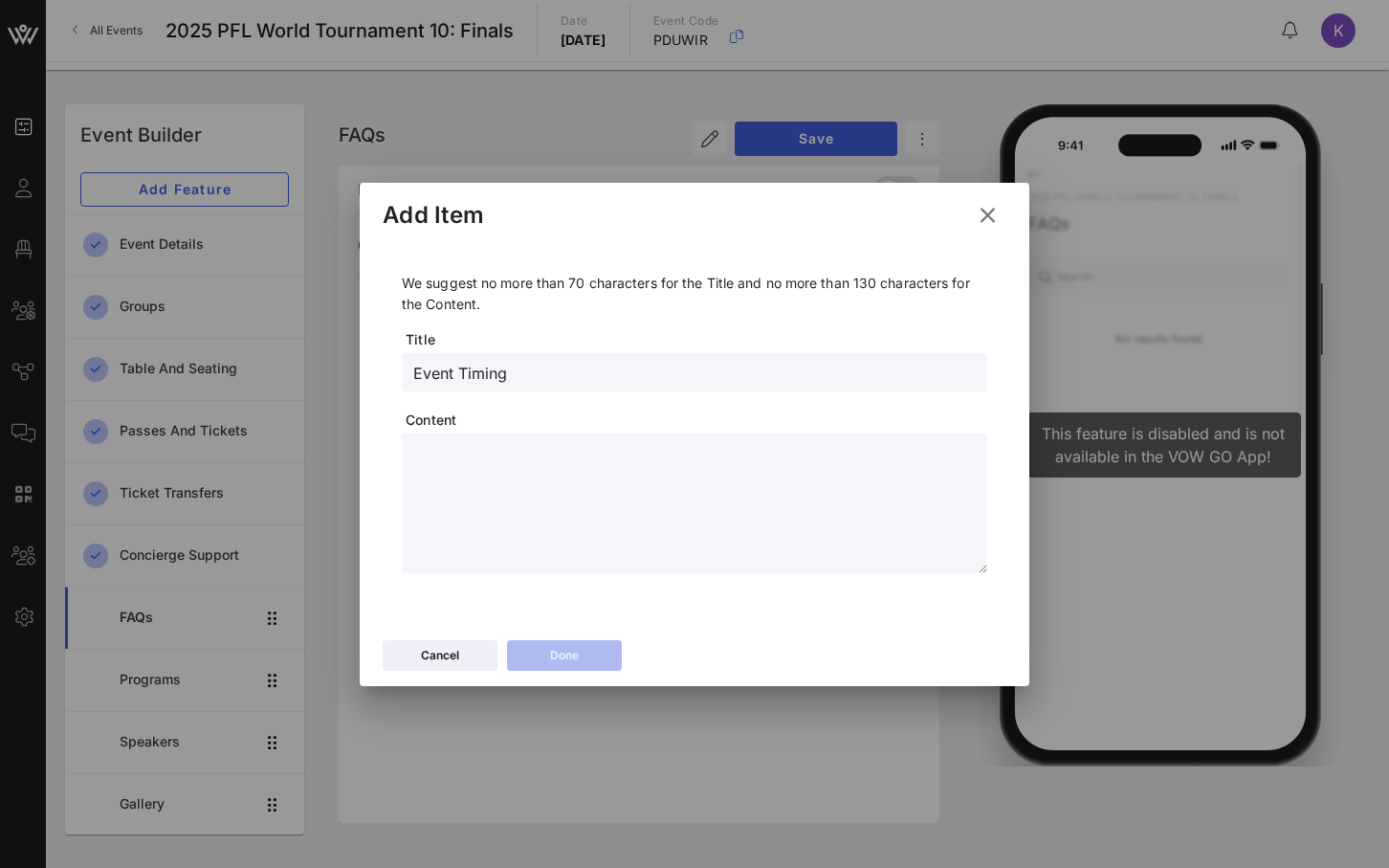
click at [449, 451] on textarea at bounding box center [700, 505] width 574 height 134
paste textarea "**********"
type textarea "**********"
click at [567, 655] on icon at bounding box center [565, 656] width 14 height 12
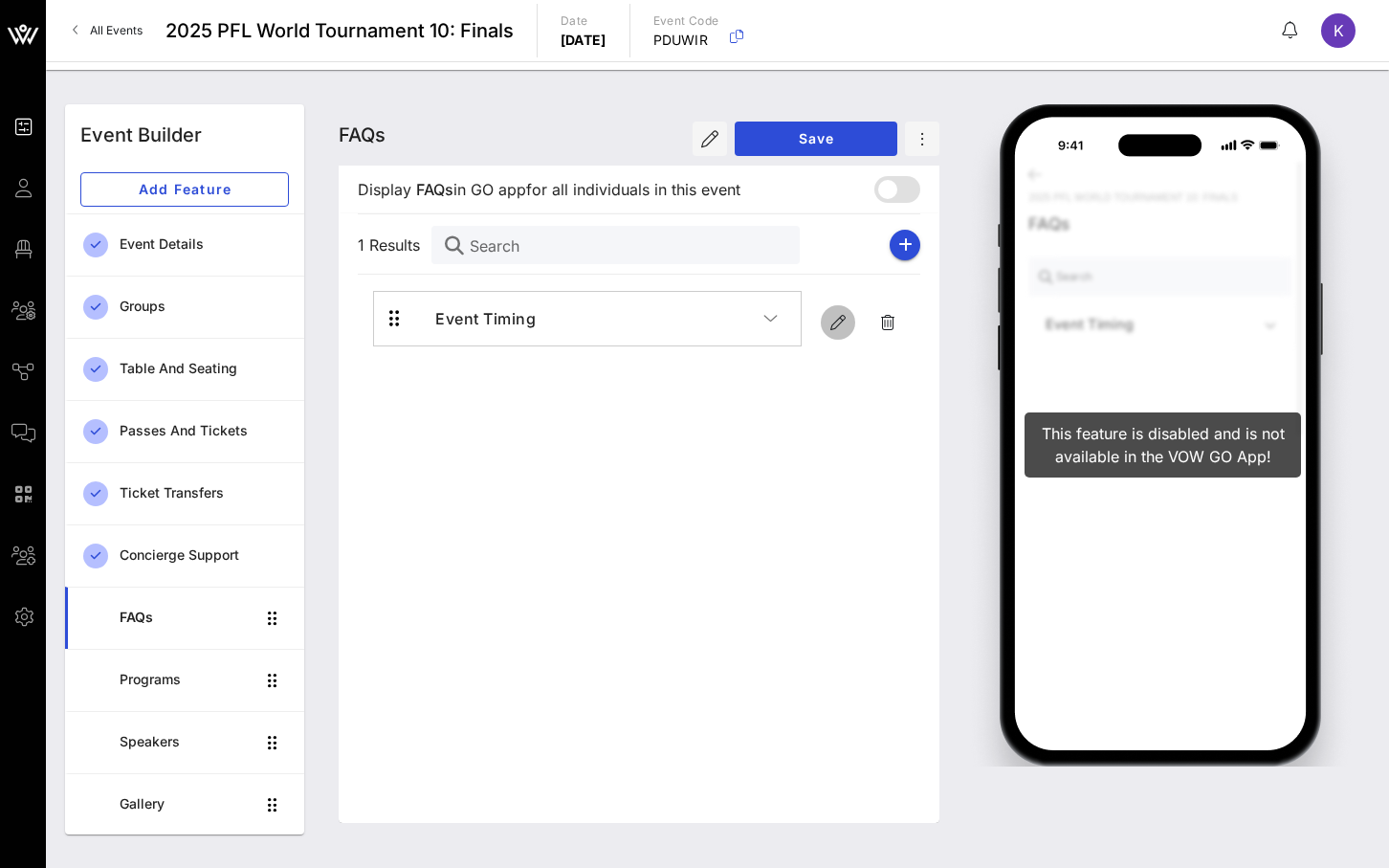
click at [846, 329] on icon "button" at bounding box center [838, 322] width 22 height 22
type input "Event Timing"
type textarea "**********"
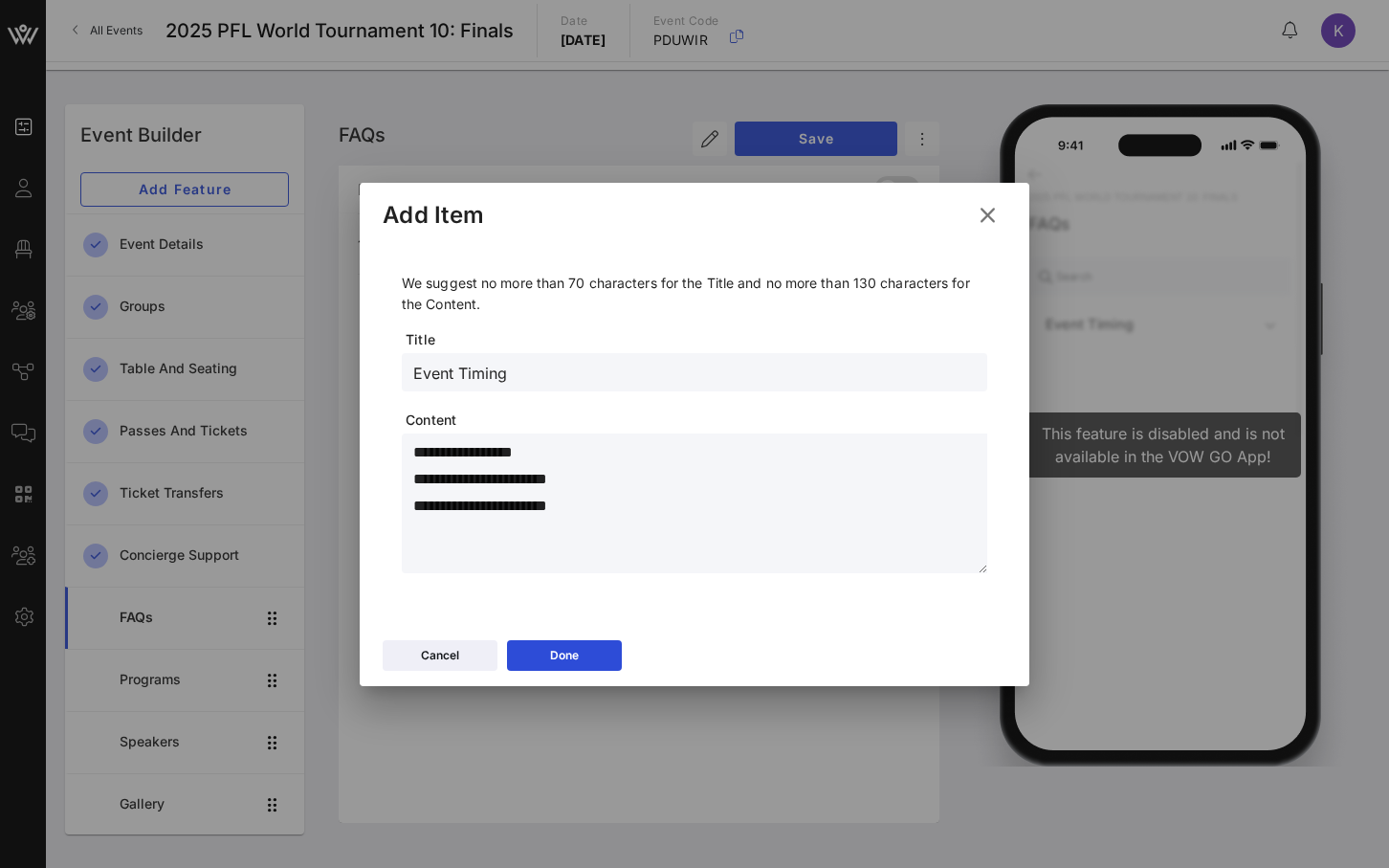
click at [990, 223] on icon at bounding box center [987, 214] width 25 height 22
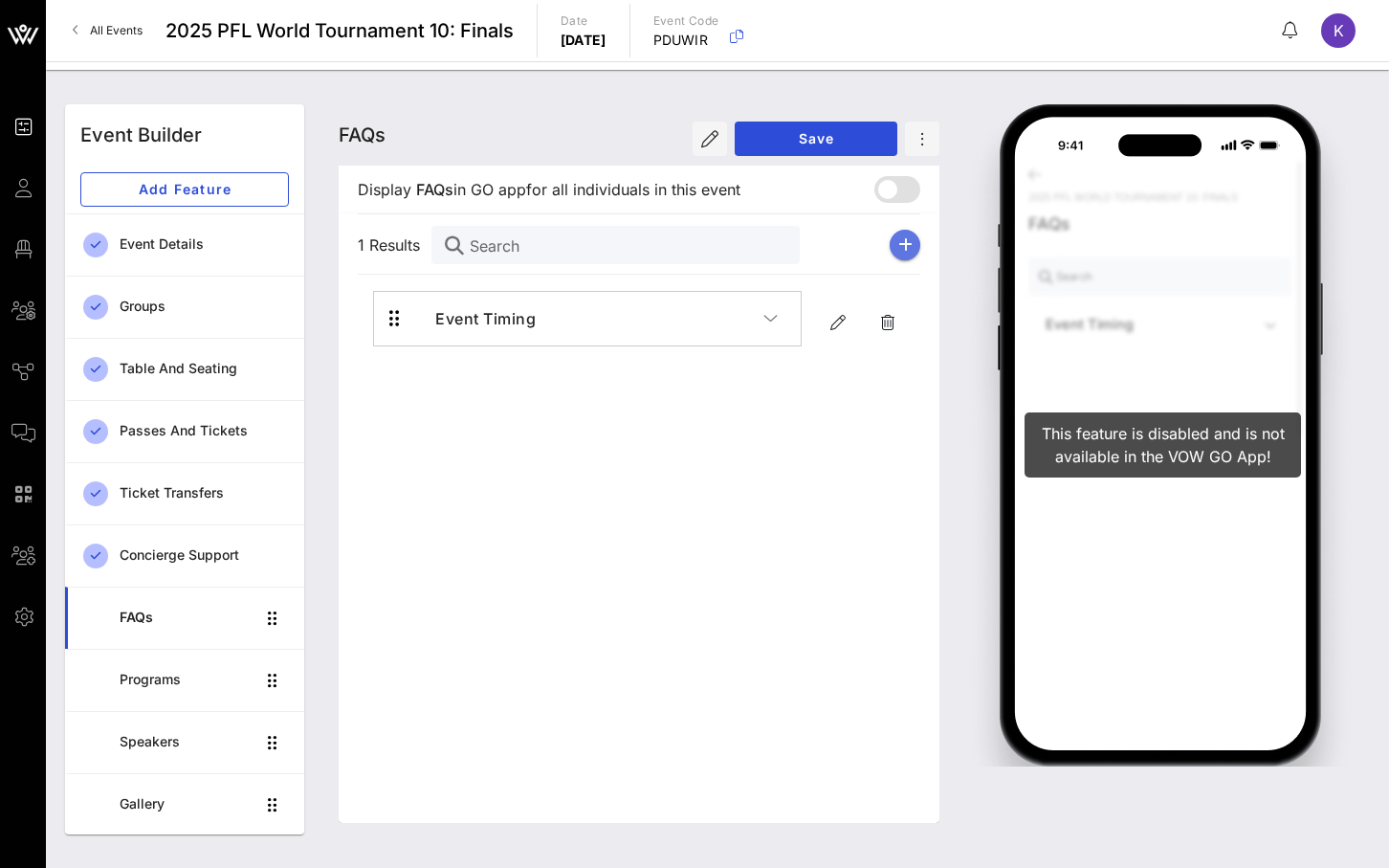
click at [891, 239] on button "button" at bounding box center [904, 244] width 30 height 30
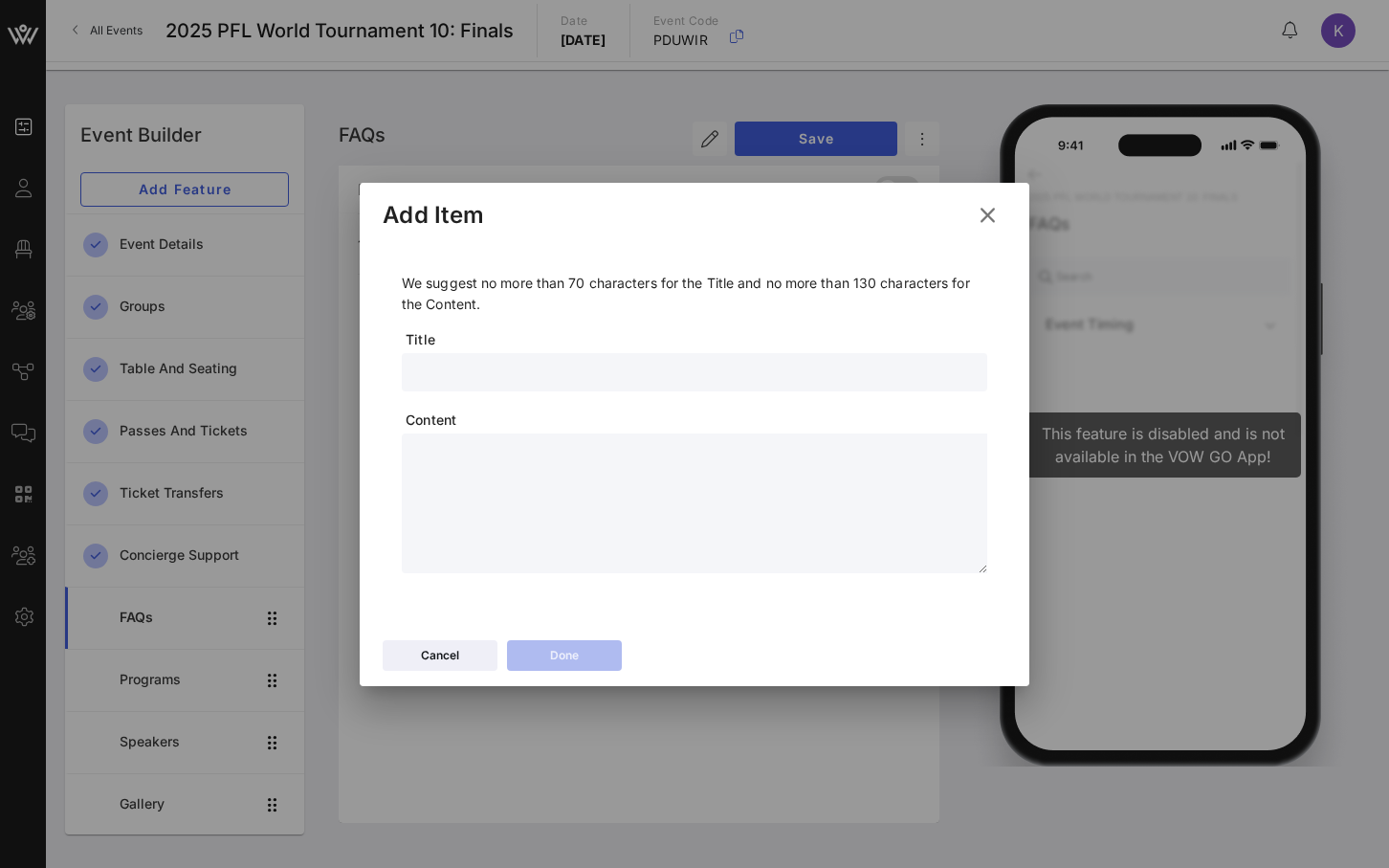
click at [429, 379] on input "text" at bounding box center [695, 371] width 563 height 24
type input "VIP Check In"
click at [461, 488] on textarea at bounding box center [700, 505] width 574 height 134
type textarea "*"
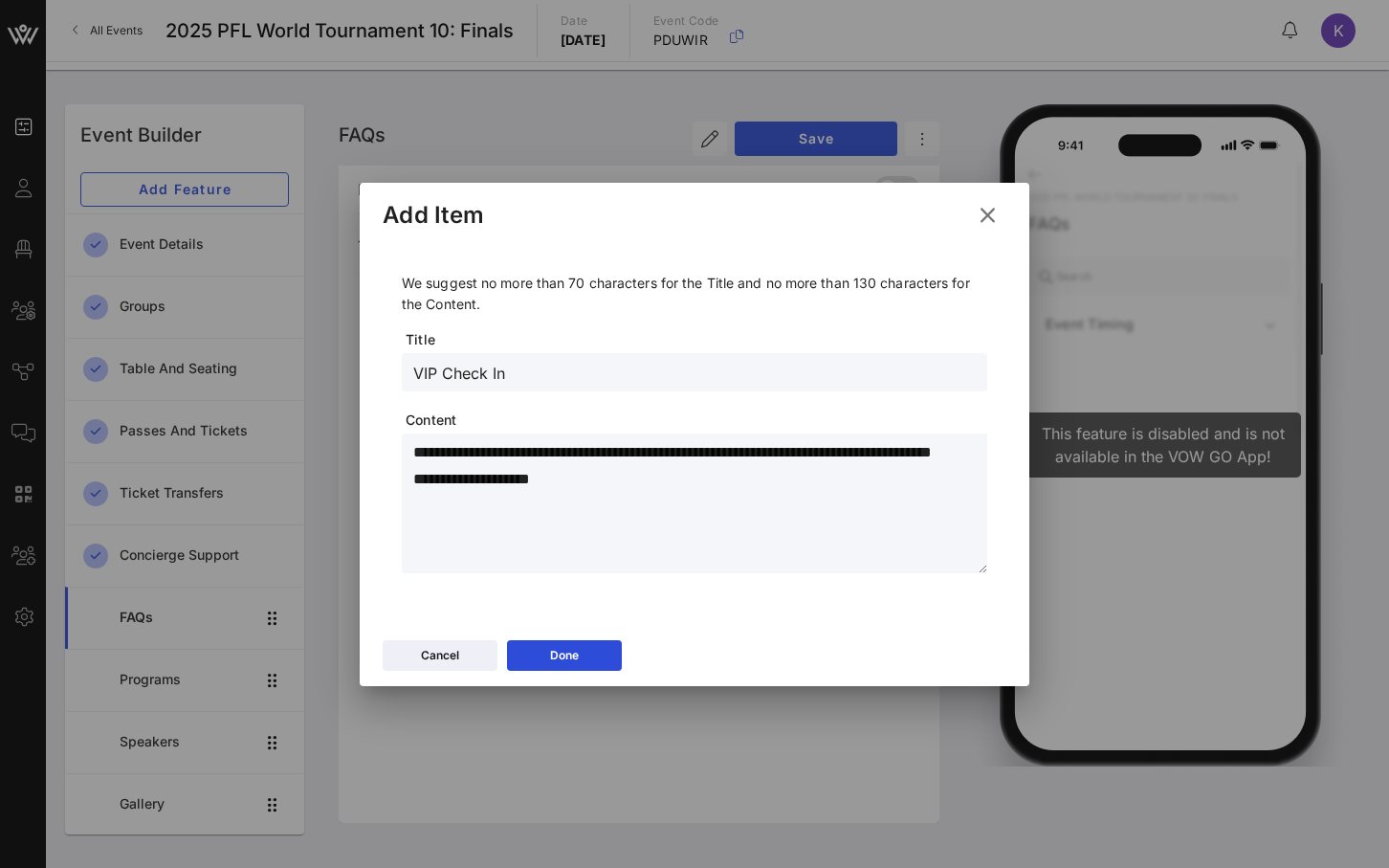
drag, startPoint x: 493, startPoint y: 502, endPoint x: 474, endPoint y: 502, distance: 19.0
click at [474, 502] on textarea "**********" at bounding box center [700, 505] width 574 height 134
click at [603, 499] on textarea "**********" at bounding box center [700, 505] width 574 height 134
click at [762, 535] on textarea "**********" at bounding box center [700, 505] width 574 height 134
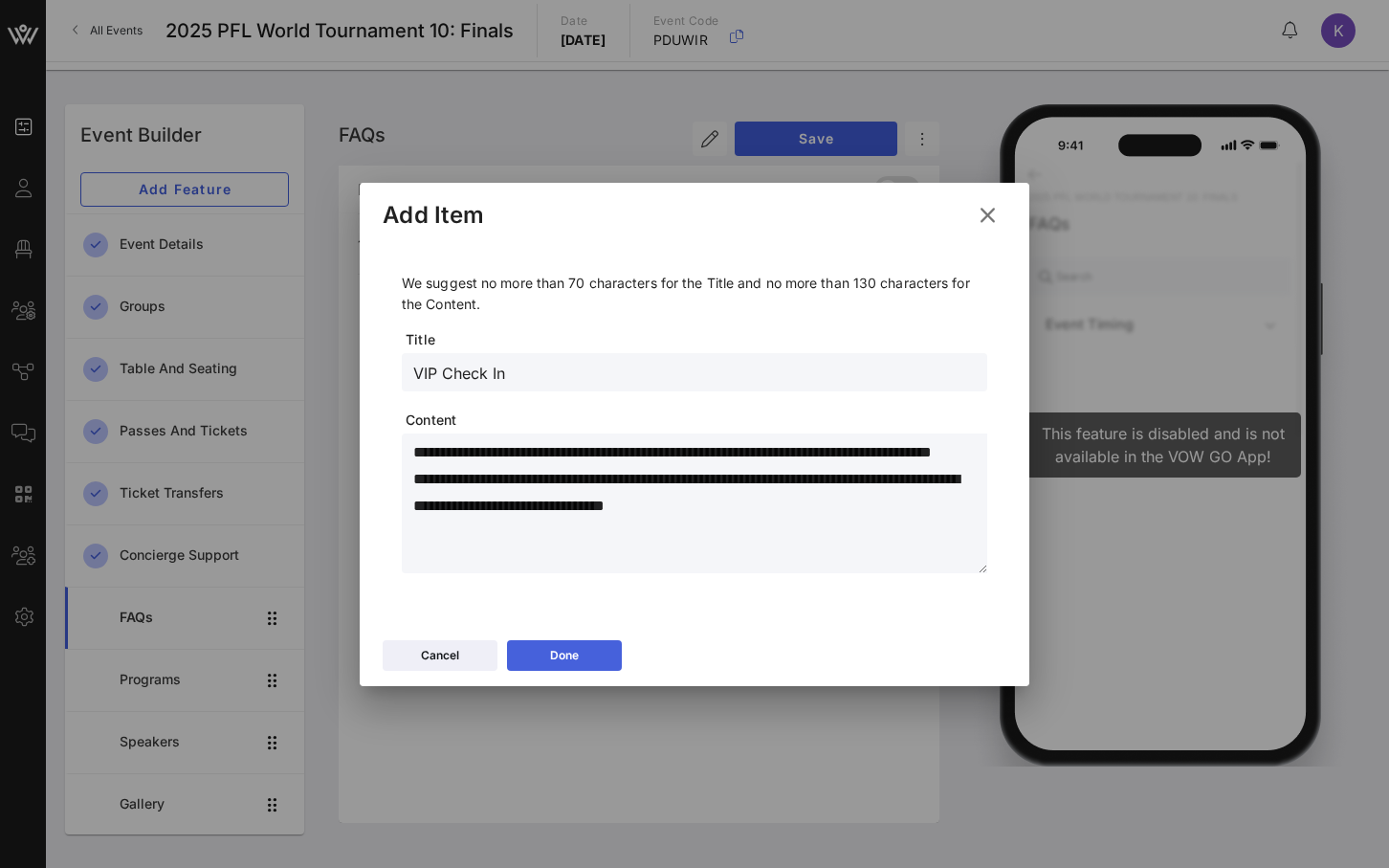
type textarea "**********"
click at [582, 651] on button "Done" at bounding box center [564, 655] width 114 height 30
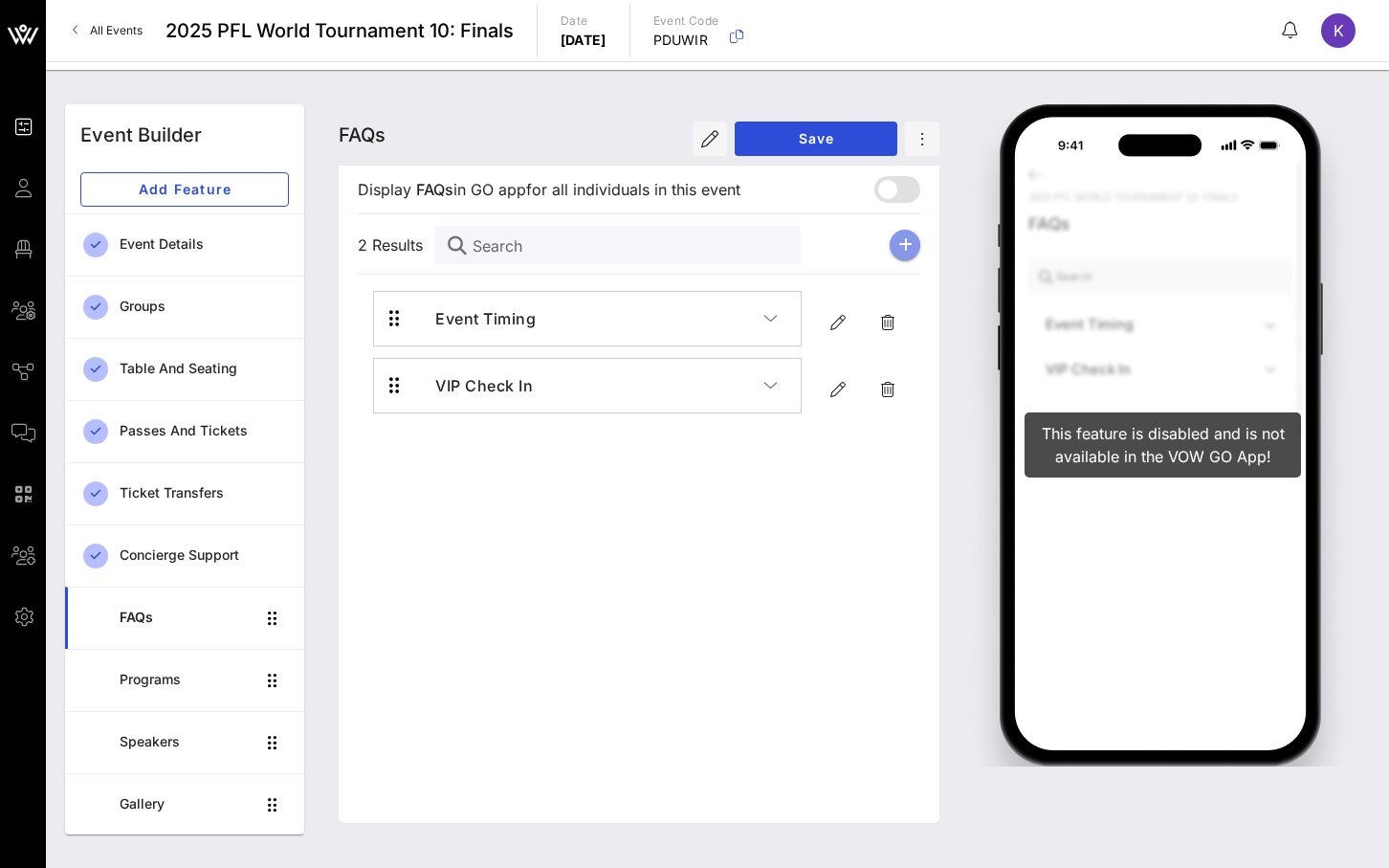
click at [912, 249] on button "button" at bounding box center [904, 244] width 30 height 30
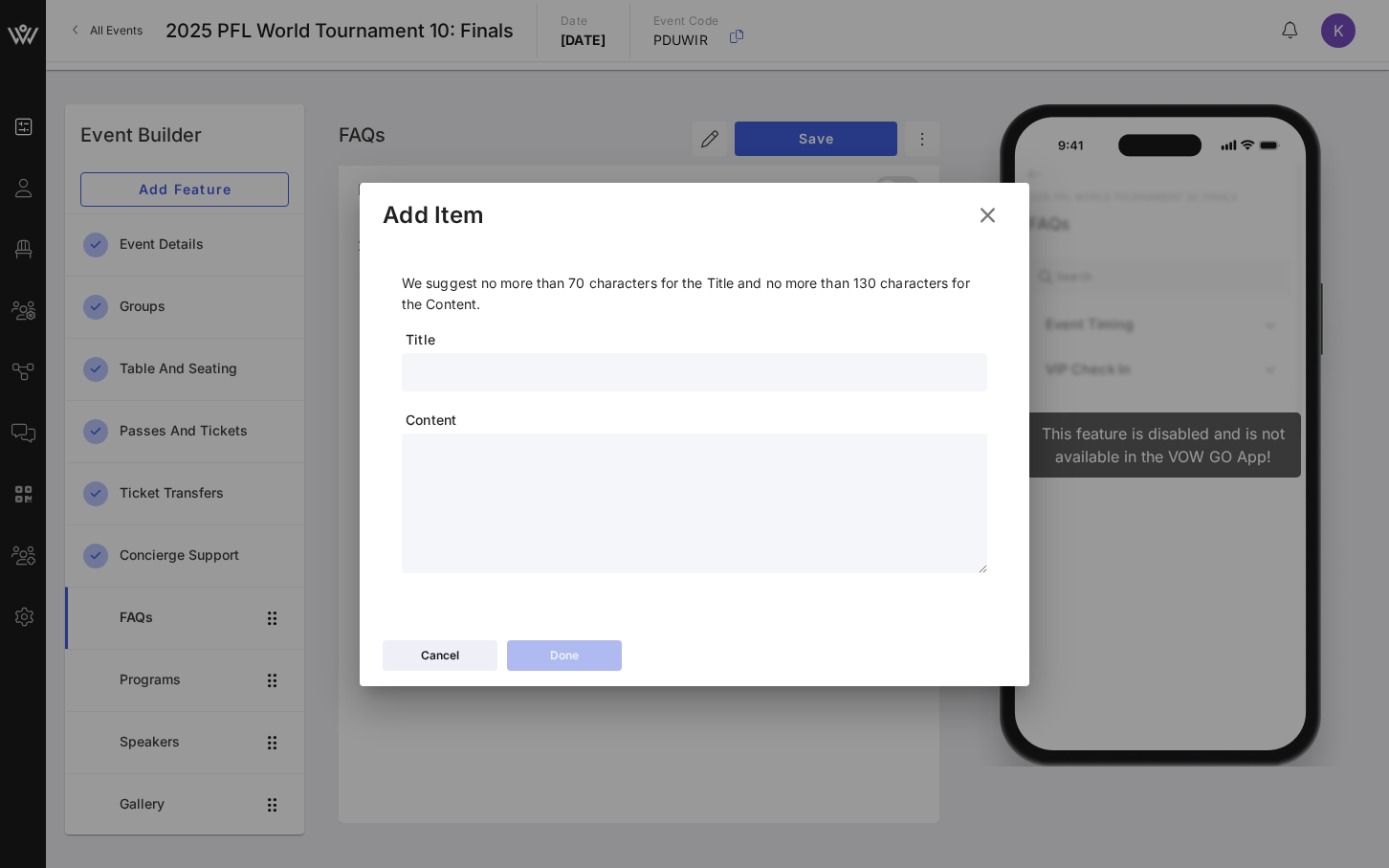
click at [412, 374] on div at bounding box center [694, 371] width 586 height 38
click at [437, 371] on input "text" at bounding box center [695, 371] width 563 height 24
drag, startPoint x: 513, startPoint y: 376, endPoint x: 441, endPoint y: 381, distance: 72.2
click at [441, 381] on input "VIP Lounge" at bounding box center [695, 371] width 563 height 24
type input "V"
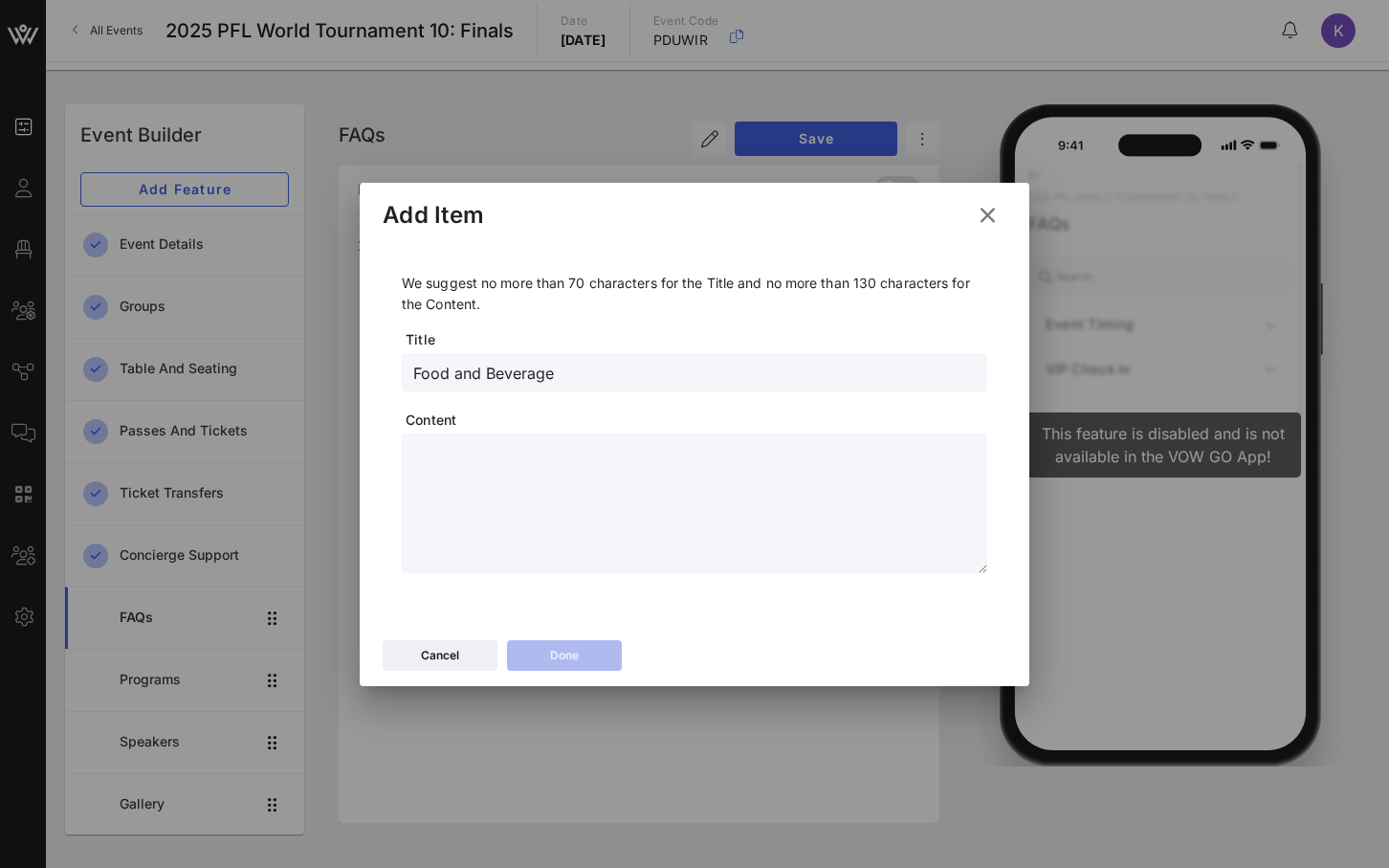
type input "Food and Beverage"
click at [428, 467] on textarea at bounding box center [700, 505] width 574 height 134
drag, startPoint x: 496, startPoint y: 475, endPoint x: 361, endPoint y: 476, distance: 135.0
click at [363, 476] on div "**********" at bounding box center [694, 436] width 670 height 388
click at [760, 450] on textarea "**********" at bounding box center [700, 505] width 574 height 134
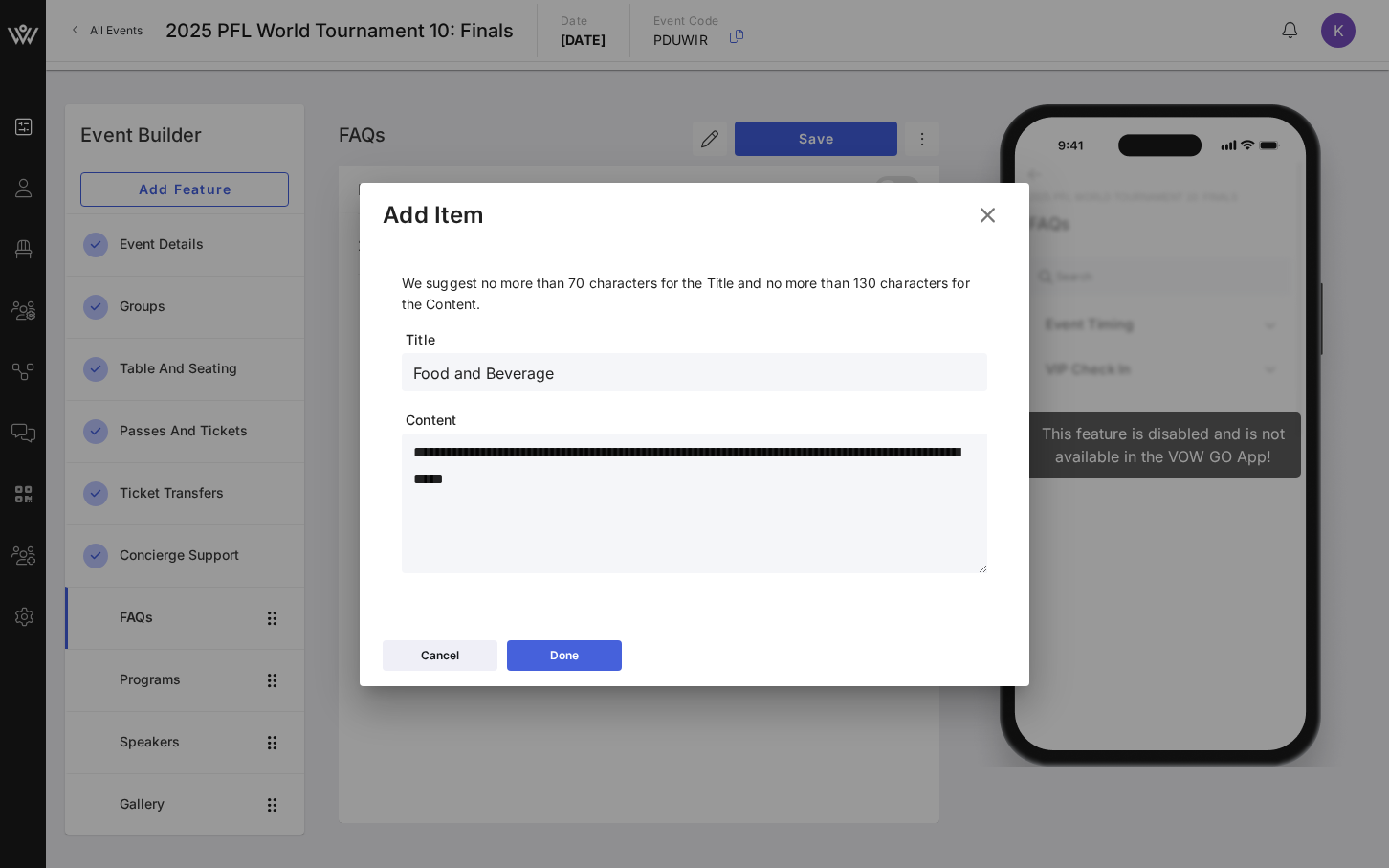
type textarea "**********"
click at [584, 659] on button "Done" at bounding box center [564, 655] width 114 height 30
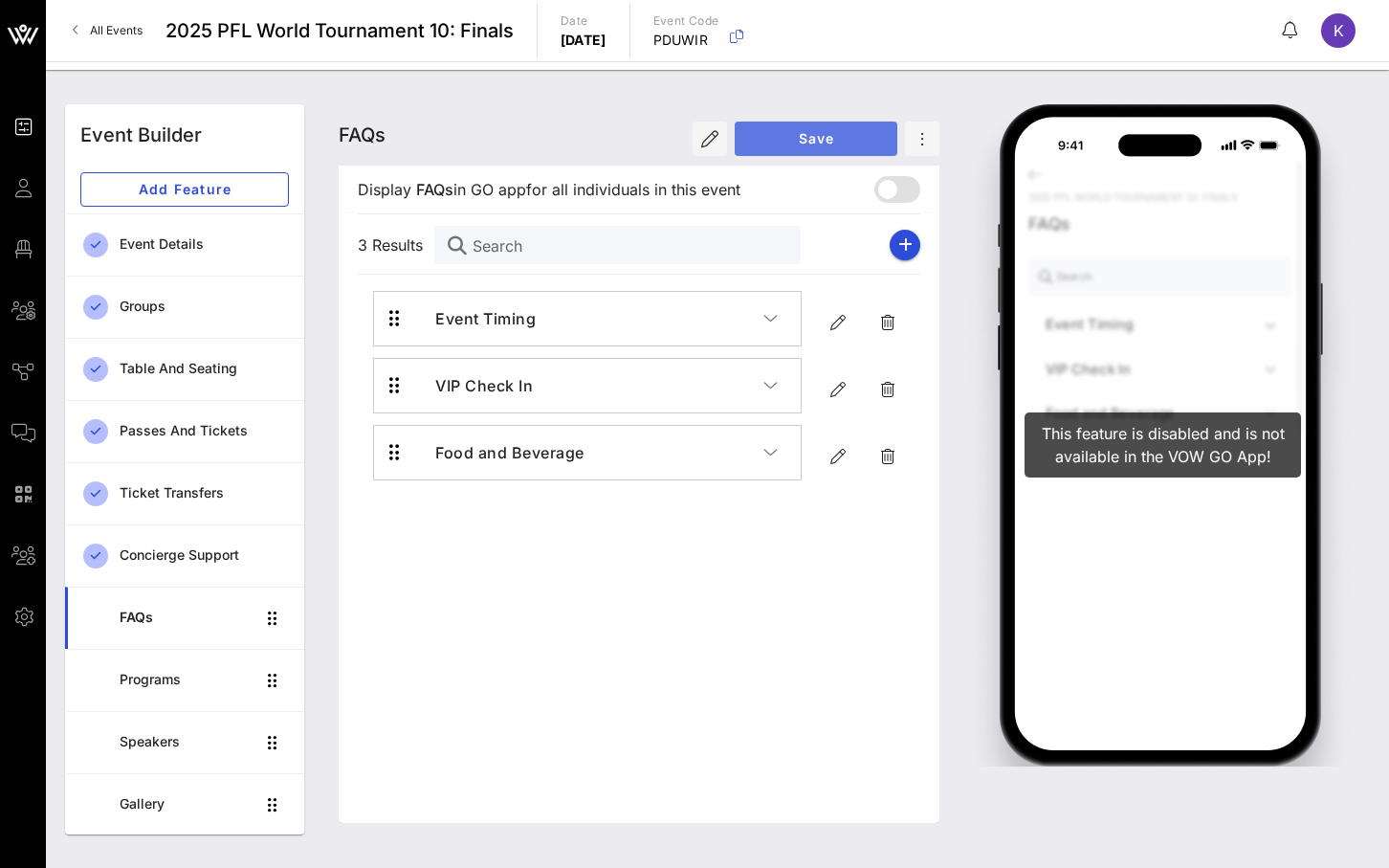
click at [798, 134] on span "Save" at bounding box center [815, 138] width 132 height 17
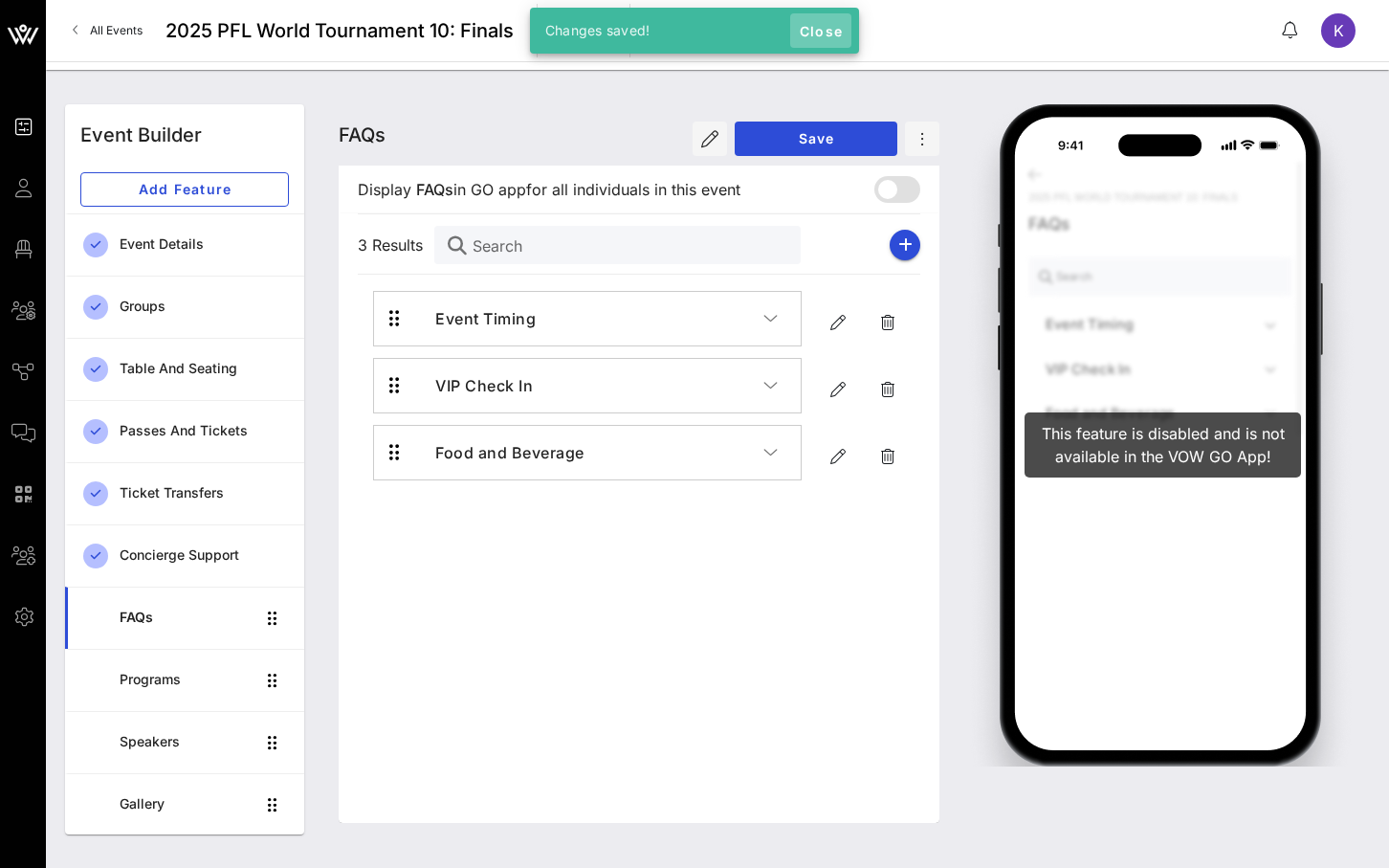
click at [824, 29] on span "Close" at bounding box center [820, 30] width 46 height 17
